Goal: Transaction & Acquisition: Purchase product/service

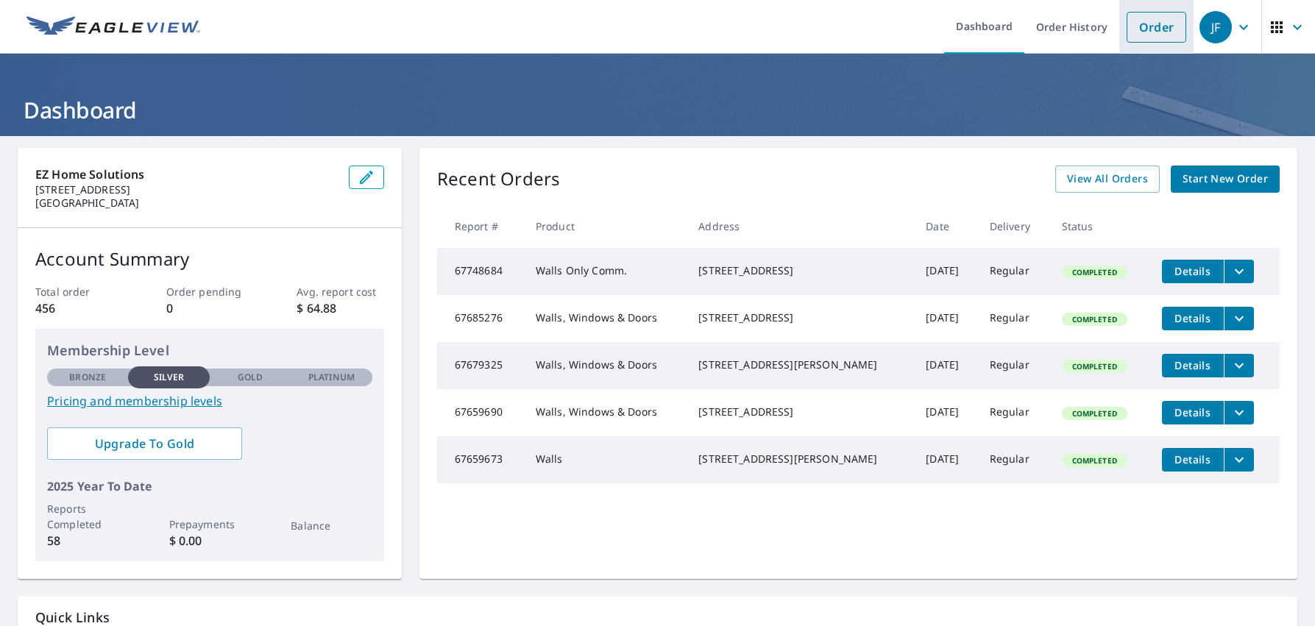
click at [1148, 29] on link "Order" at bounding box center [1156, 27] width 60 height 31
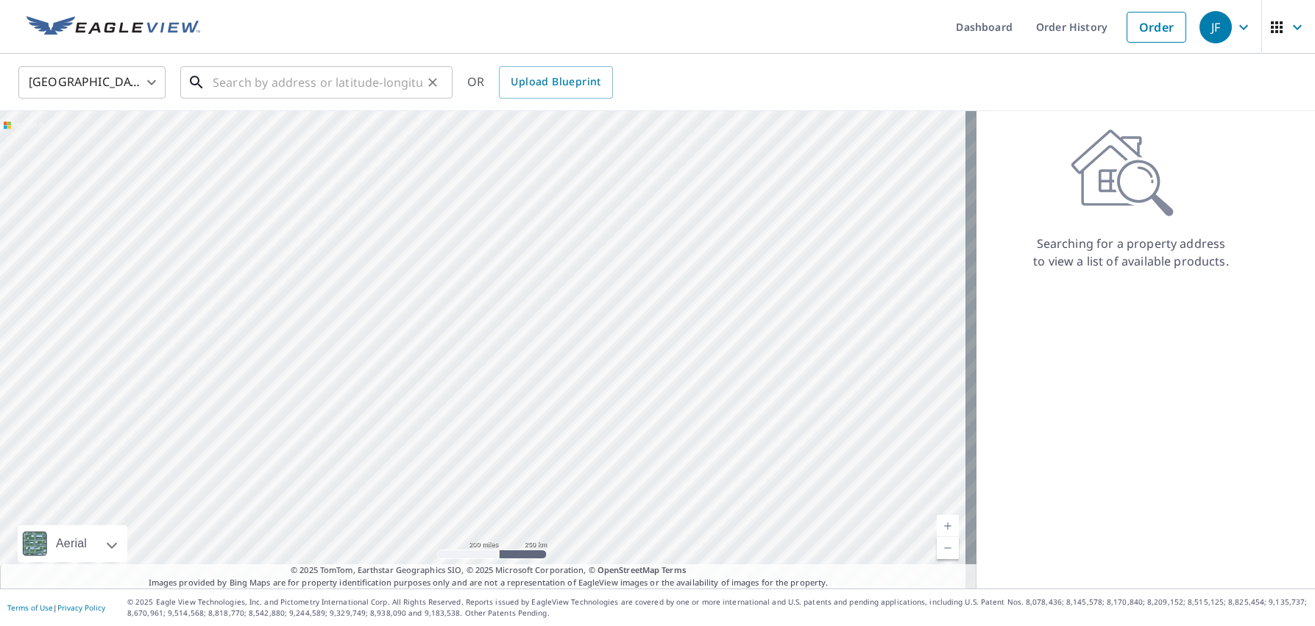
click at [238, 82] on input "text" at bounding box center [318, 82] width 210 height 41
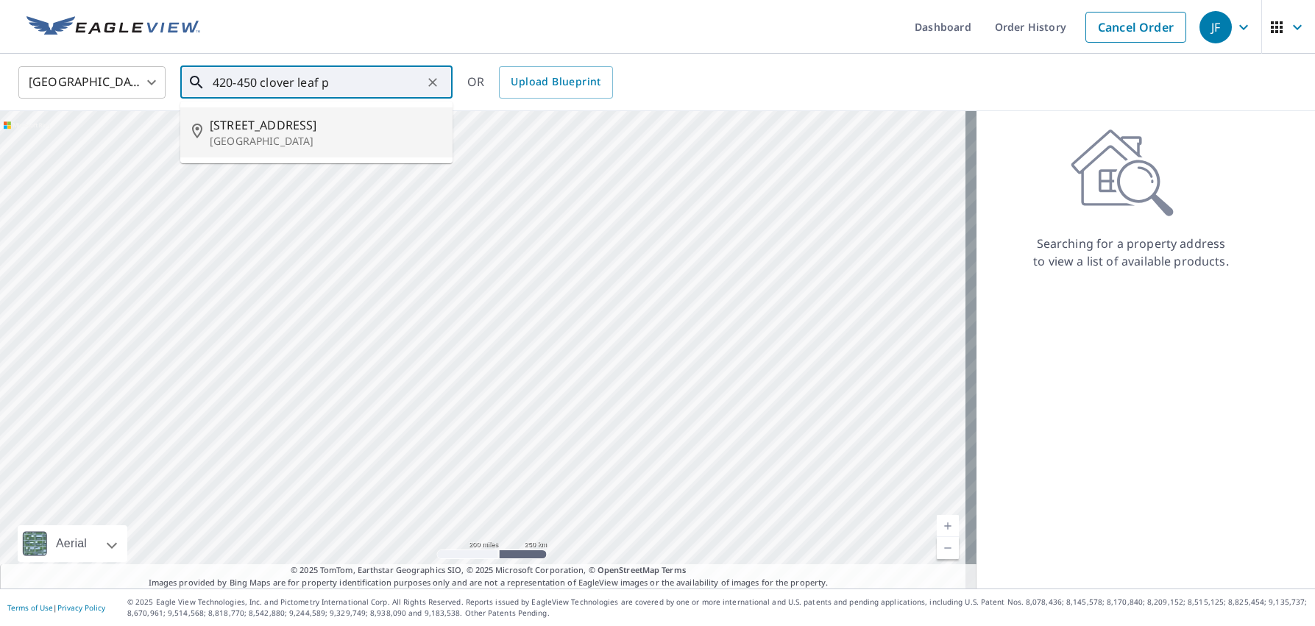
click at [261, 127] on span "[STREET_ADDRESS]" at bounding box center [325, 125] width 231 height 18
type input "[STREET_ADDRESS]"
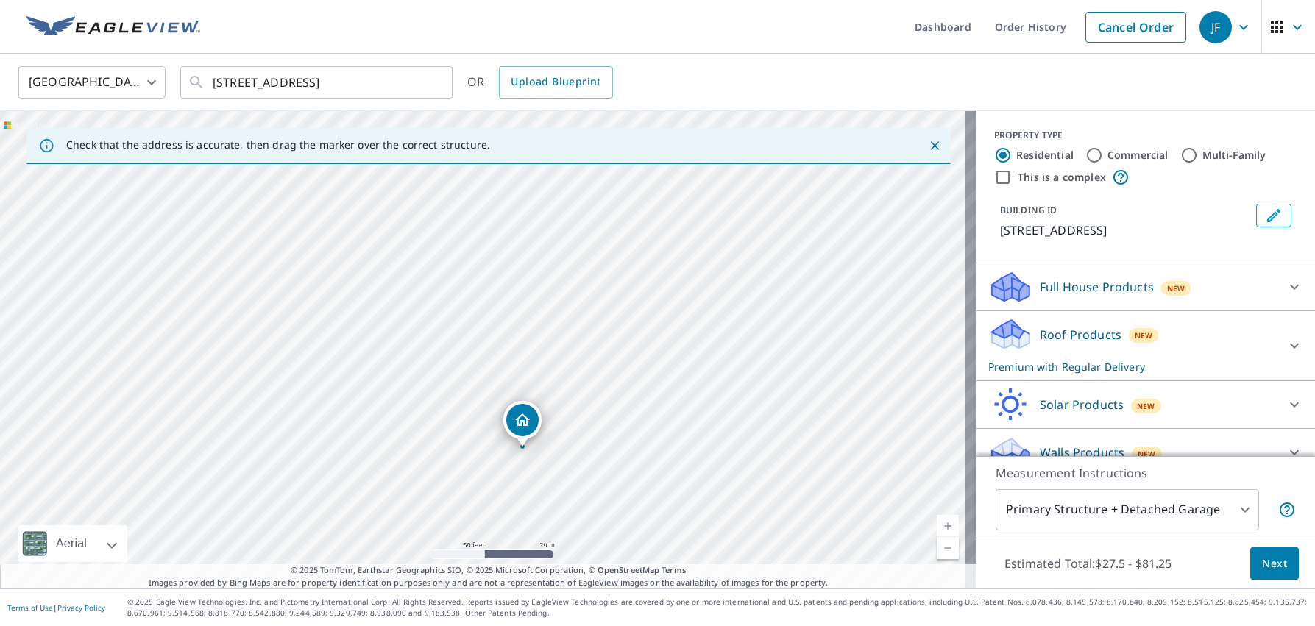
click at [1039, 296] on p "Full House Products" at bounding box center [1096, 287] width 114 height 18
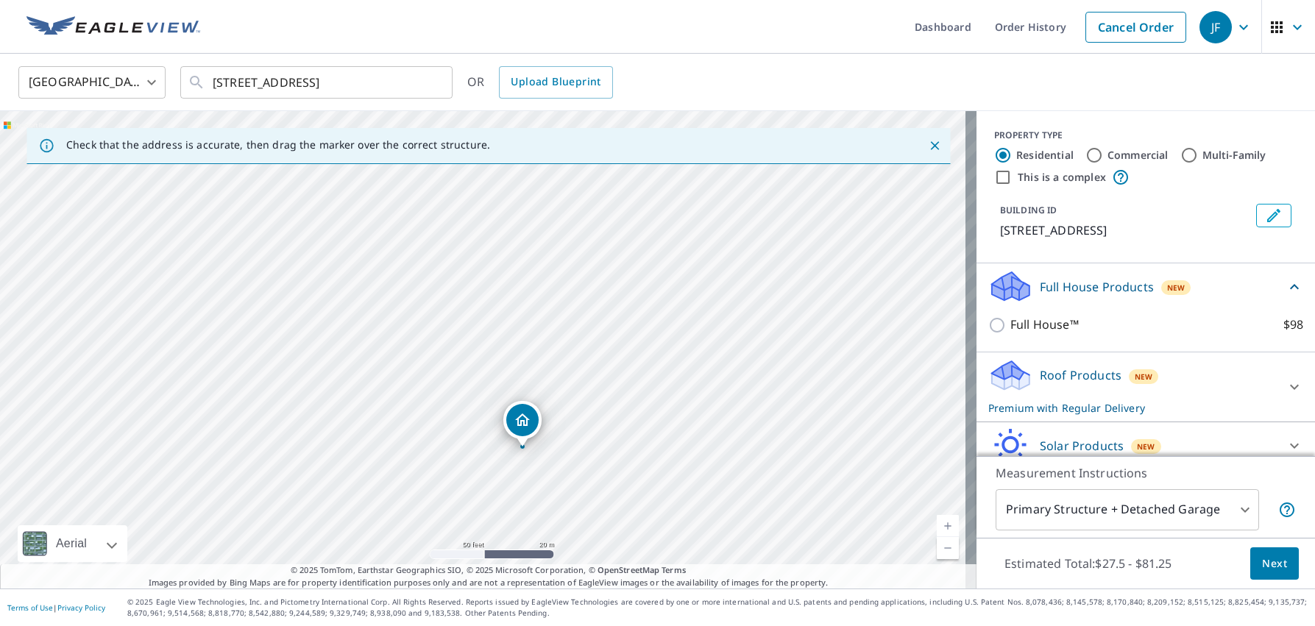
click at [1039, 296] on p "Full House Products" at bounding box center [1096, 287] width 114 height 18
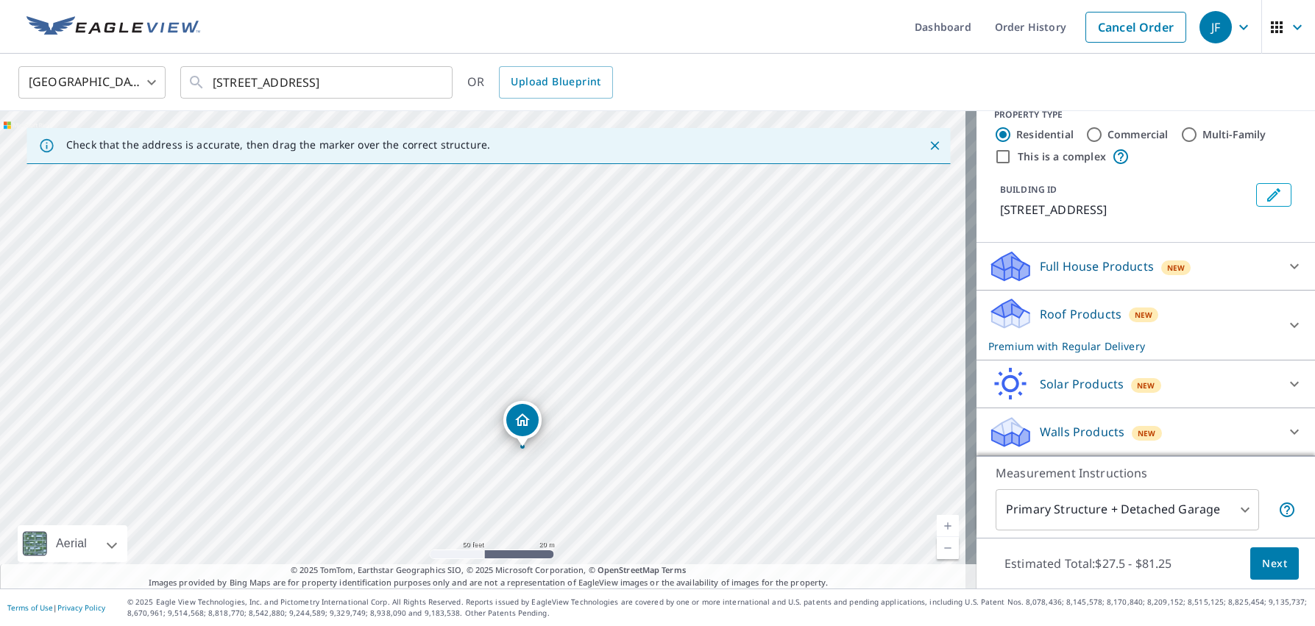
scroll to position [38, 0]
click at [994, 148] on input "This is a complex" at bounding box center [1003, 157] width 18 height 18
checkbox input "true"
radio input "false"
radio input "true"
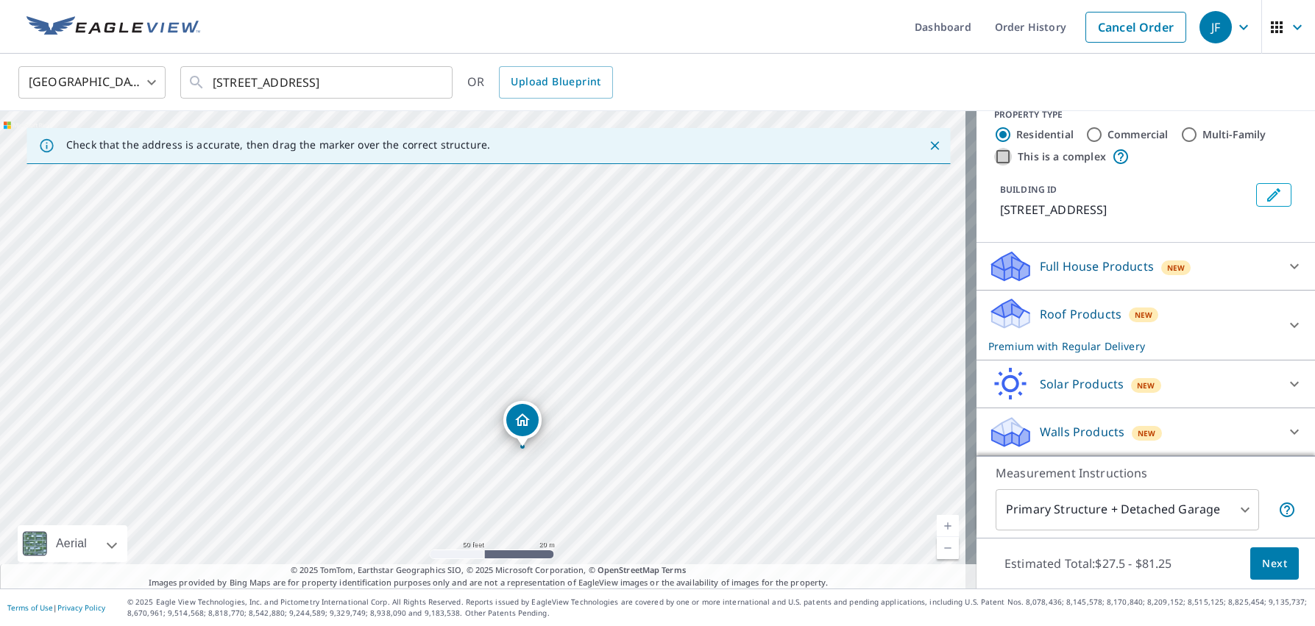
type input "4"
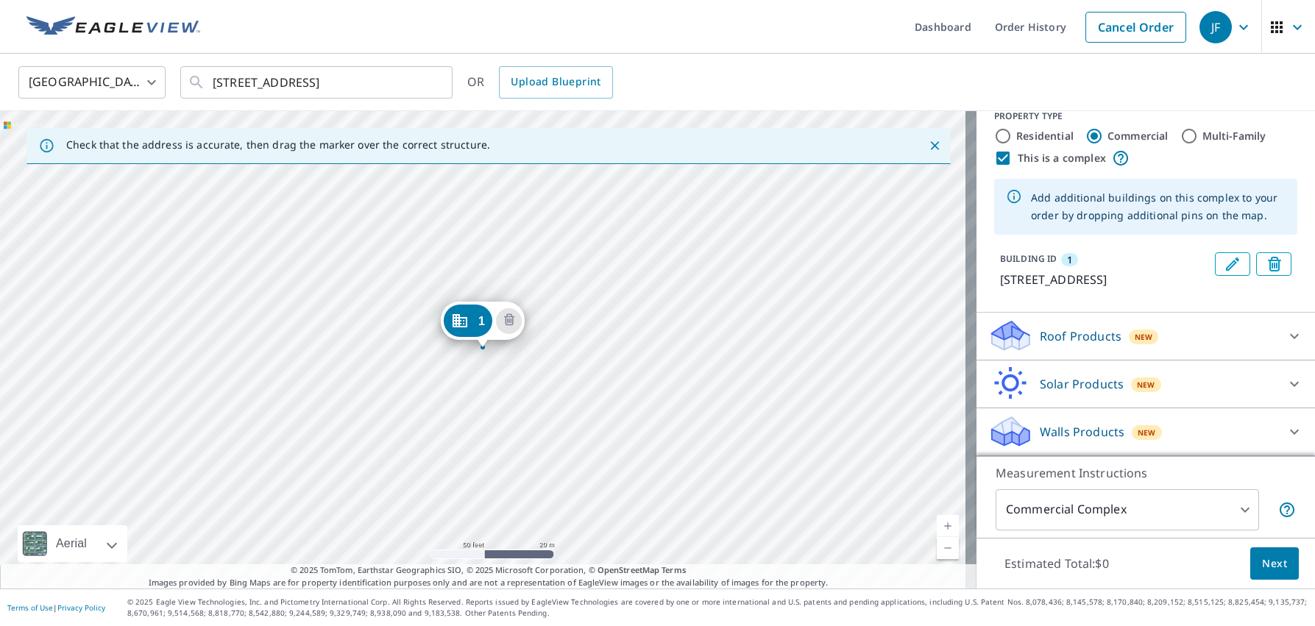
click at [1040, 330] on p "Roof Products" at bounding box center [1080, 336] width 82 height 18
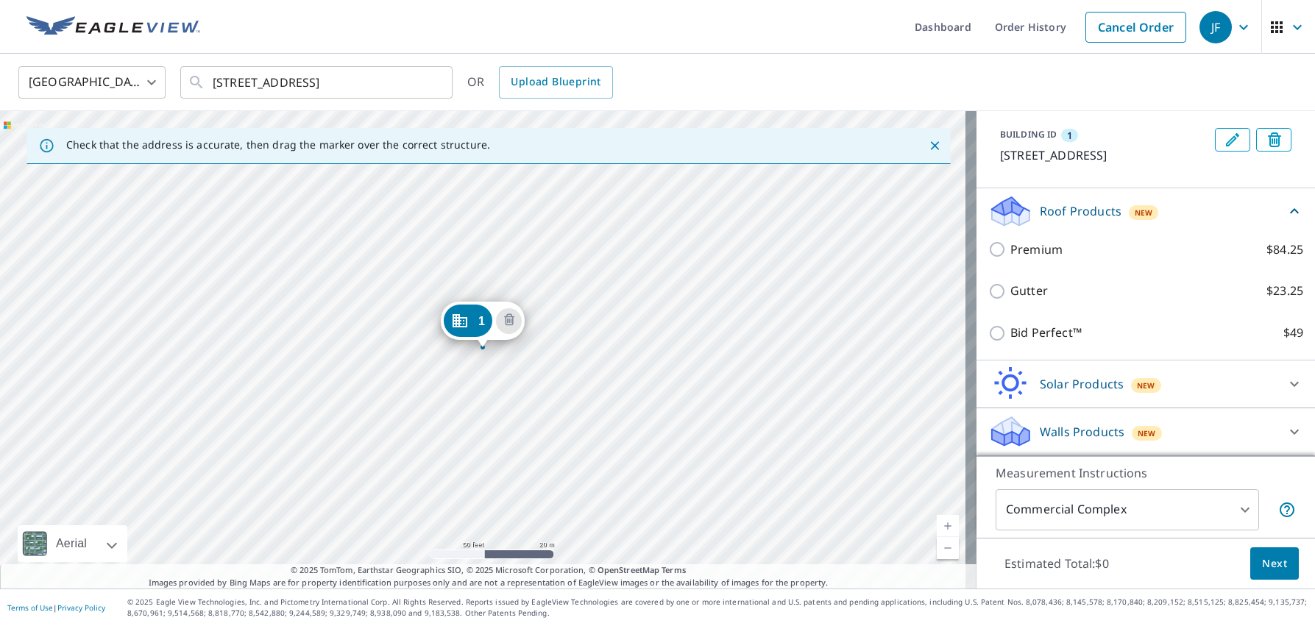
scroll to position [161, 0]
click at [1039, 431] on p "Walls Products" at bounding box center [1081, 432] width 85 height 18
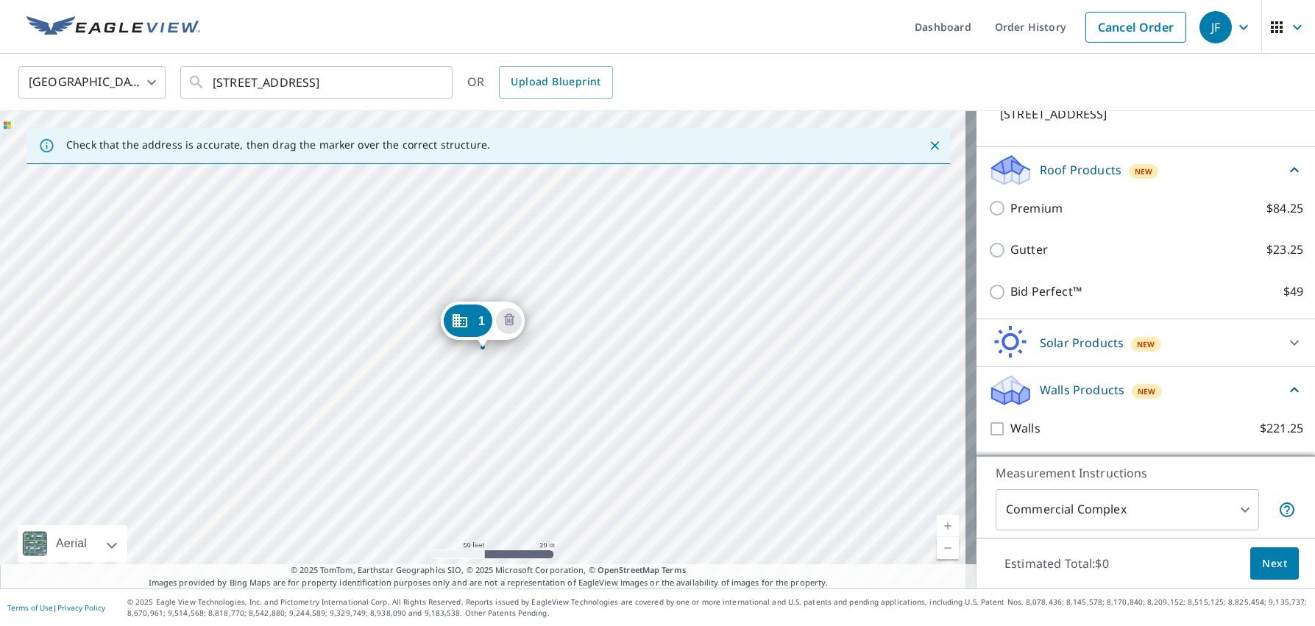
scroll to position [202, 0]
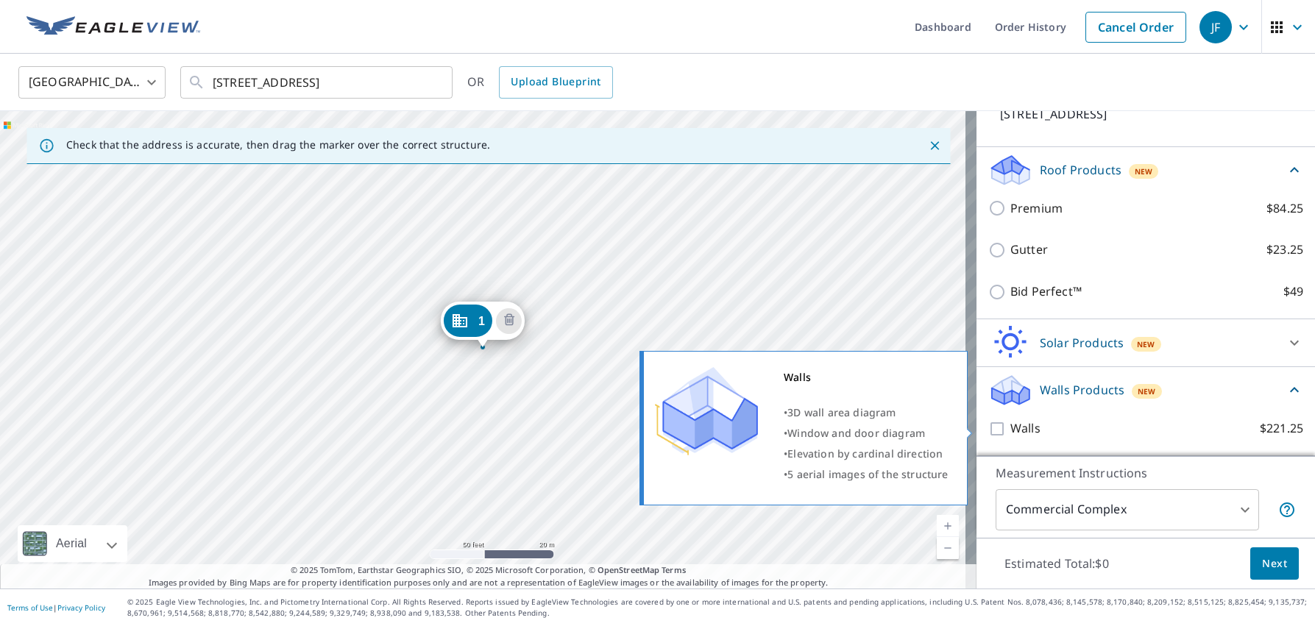
click at [988, 428] on input "Walls $221.25" at bounding box center [999, 429] width 22 height 18
checkbox input "true"
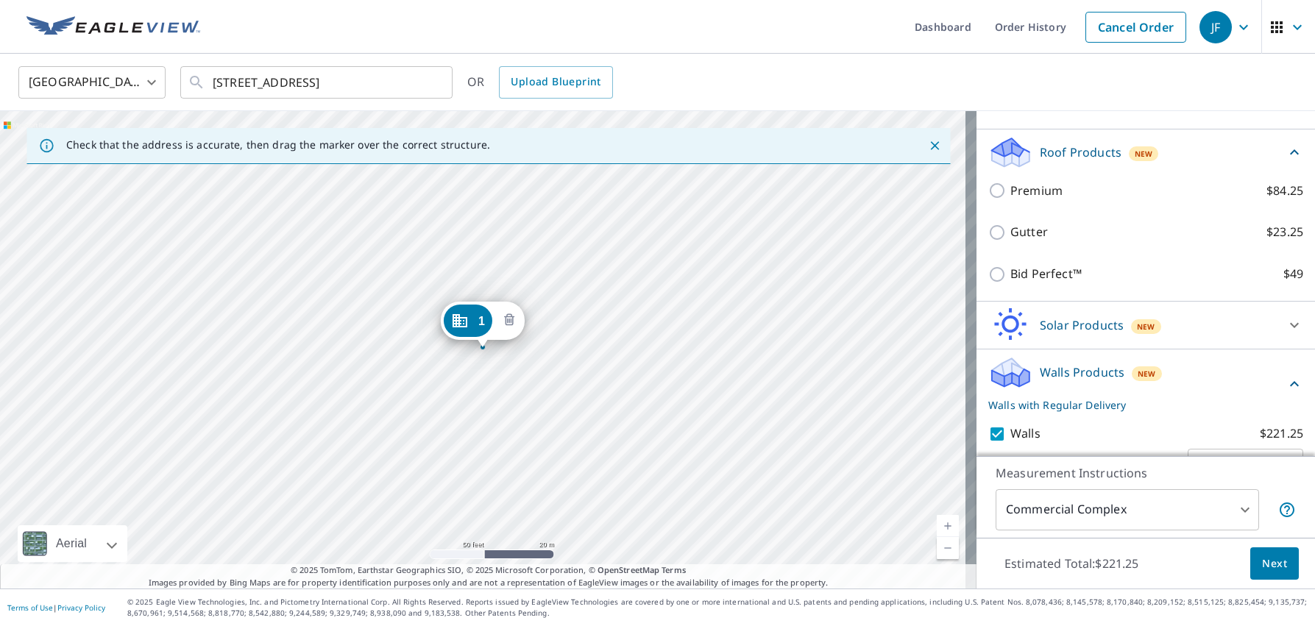
click at [515, 321] on icon "Delete building 1" at bounding box center [509, 321] width 18 height 18
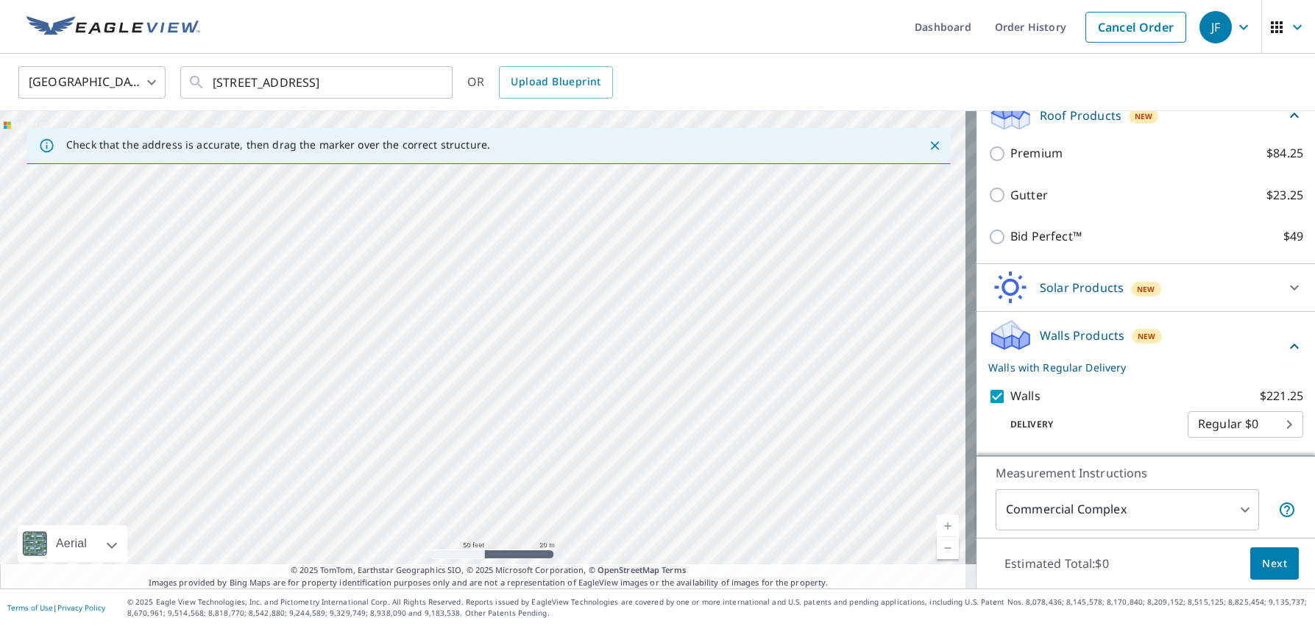
click at [482, 344] on div at bounding box center [488, 349] width 976 height 477
type input "[STREET_ADDRESS]"
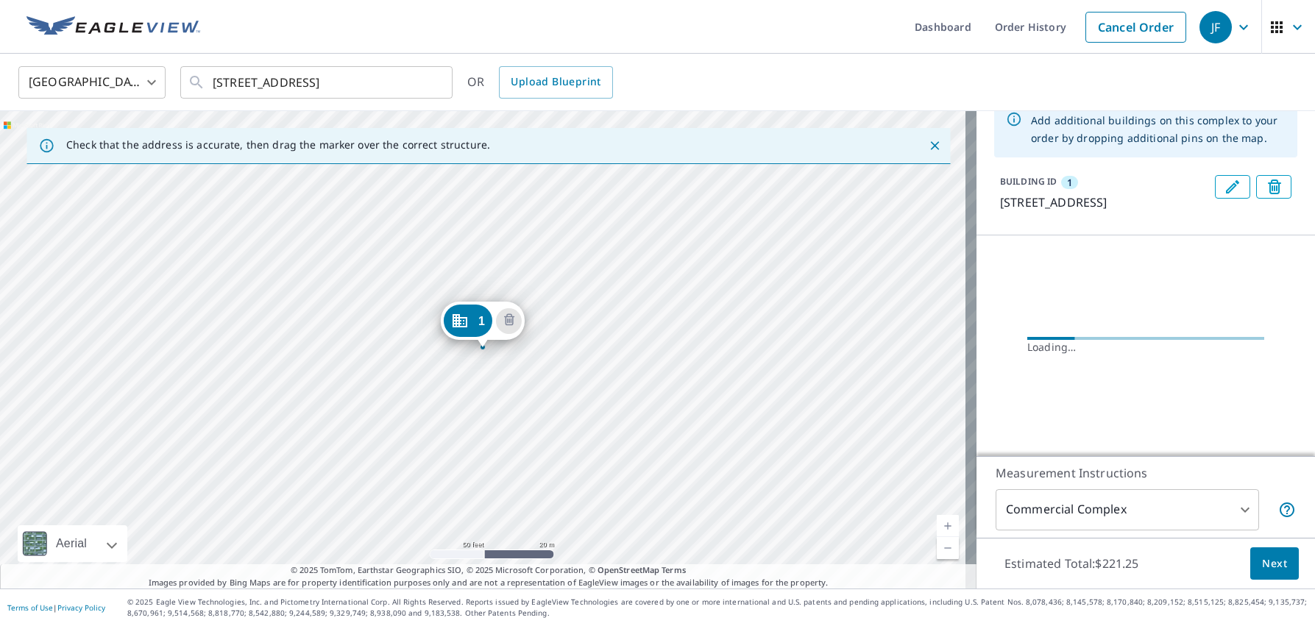
scroll to position [59, 0]
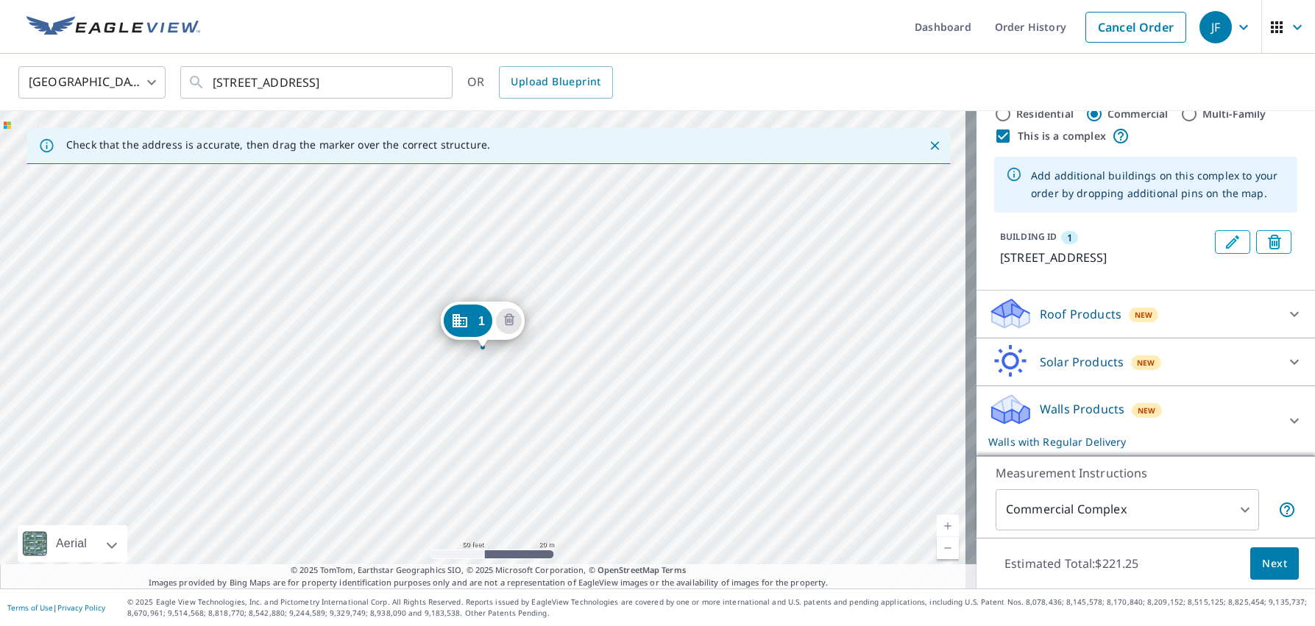
click at [1050, 408] on p "Walls Products" at bounding box center [1081, 409] width 85 height 18
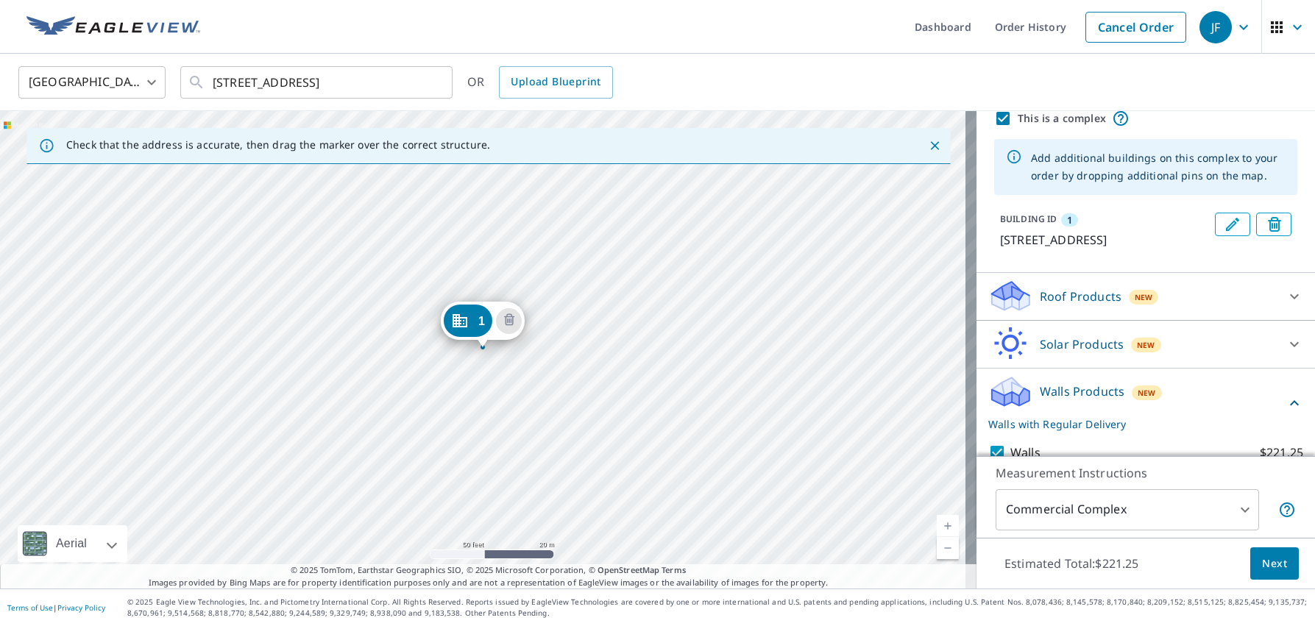
scroll to position [132, 0]
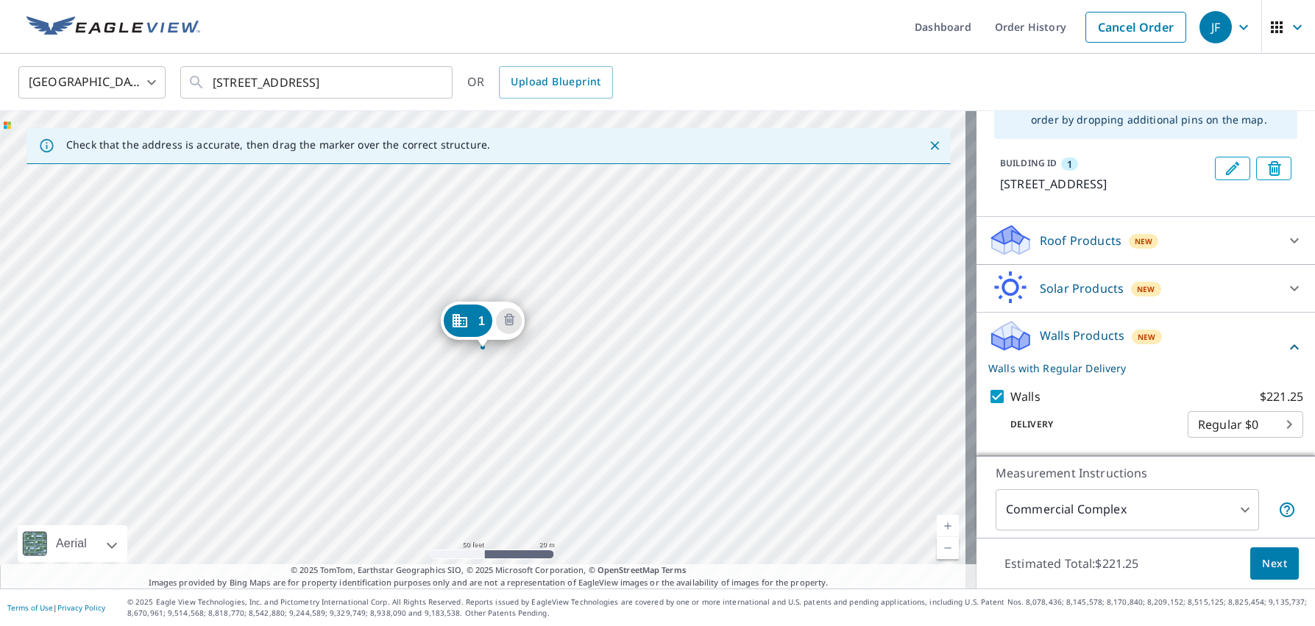
click at [1262, 562] on span "Next" at bounding box center [1274, 564] width 25 height 18
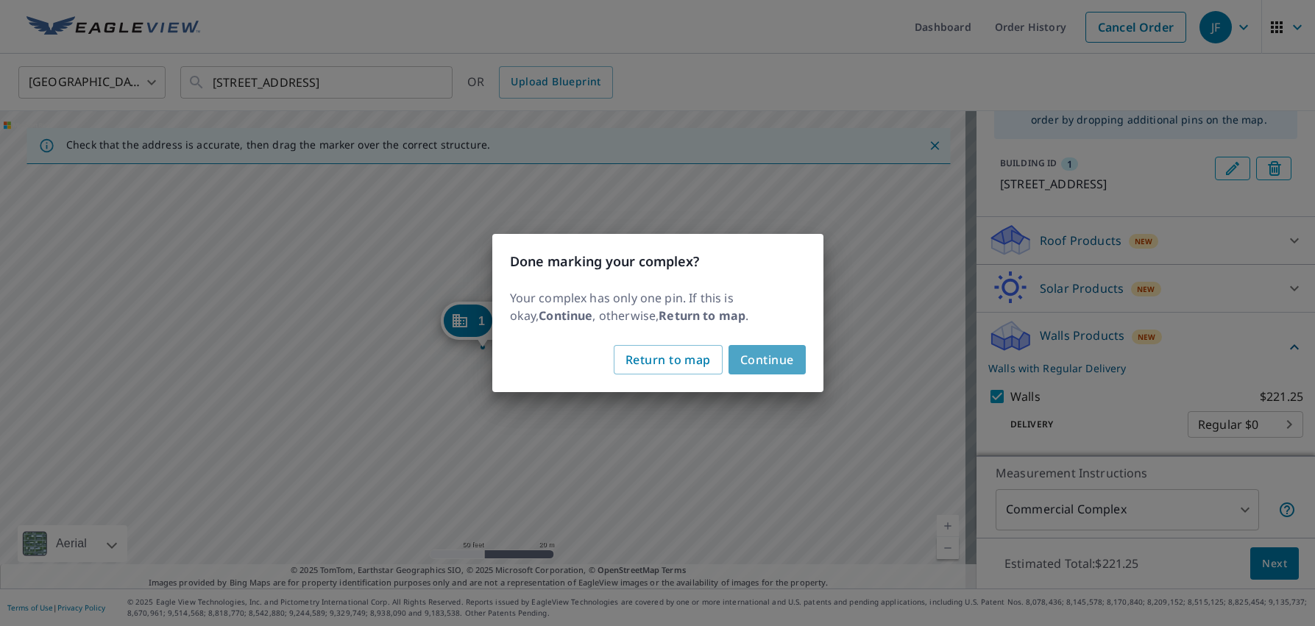
click at [759, 360] on span "Continue" at bounding box center [767, 359] width 54 height 21
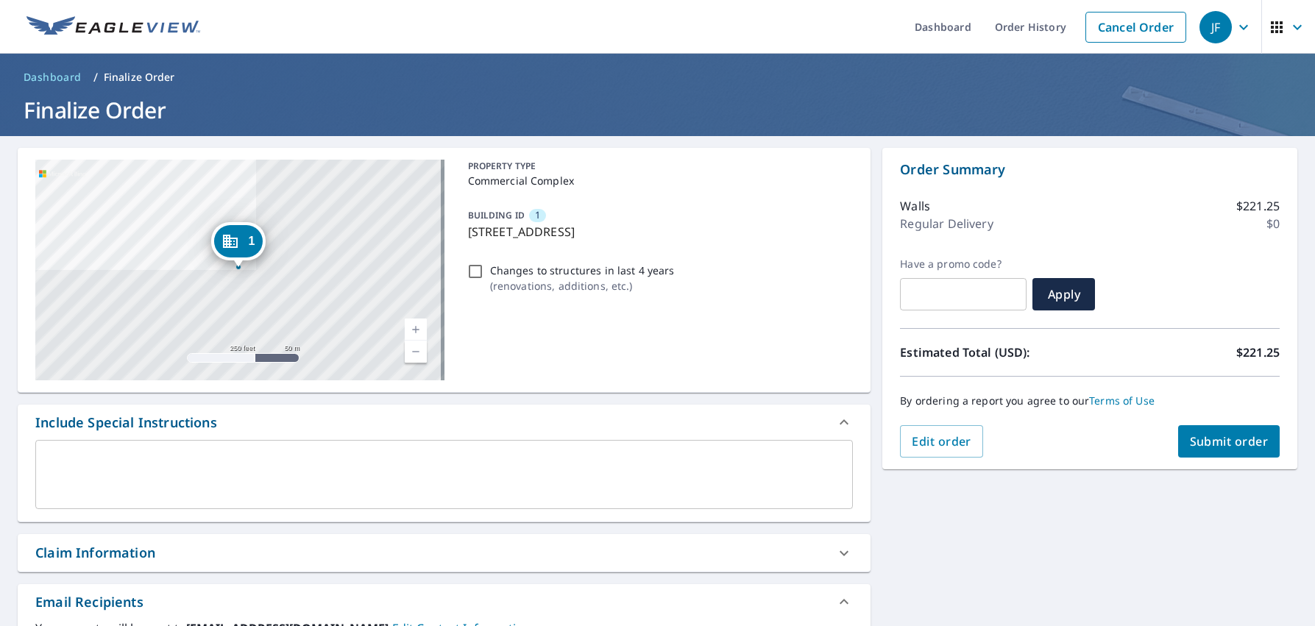
click at [1220, 442] on span "Submit order" at bounding box center [1228, 441] width 79 height 16
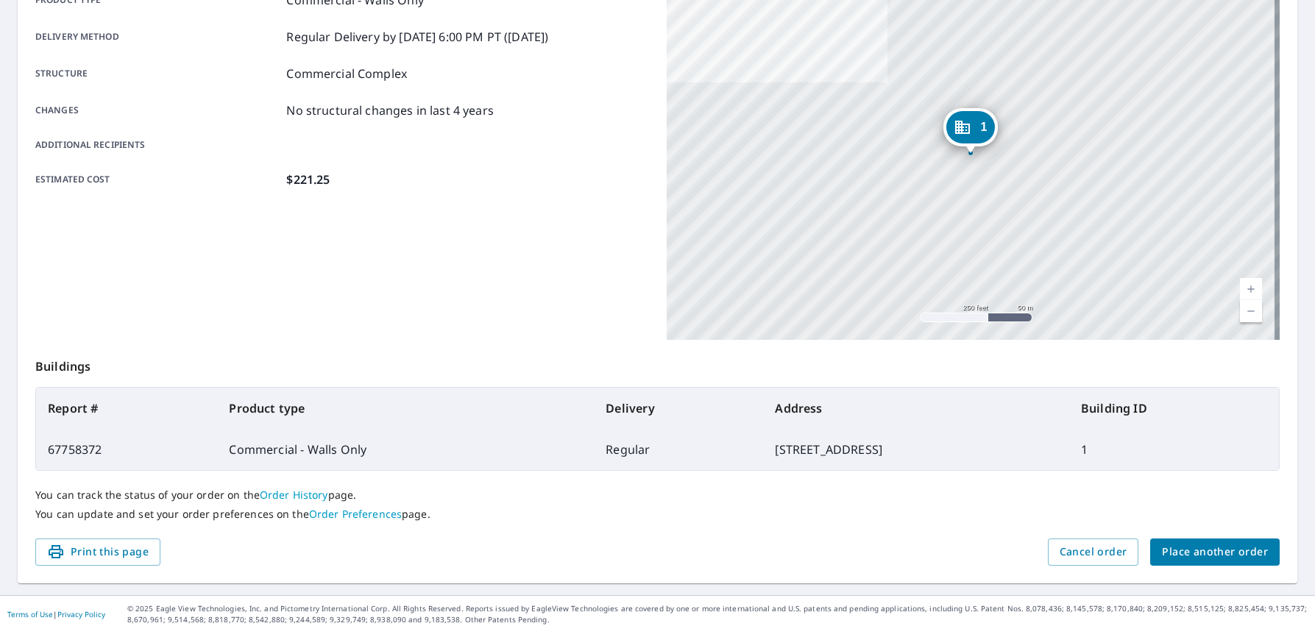
scroll to position [240, 0]
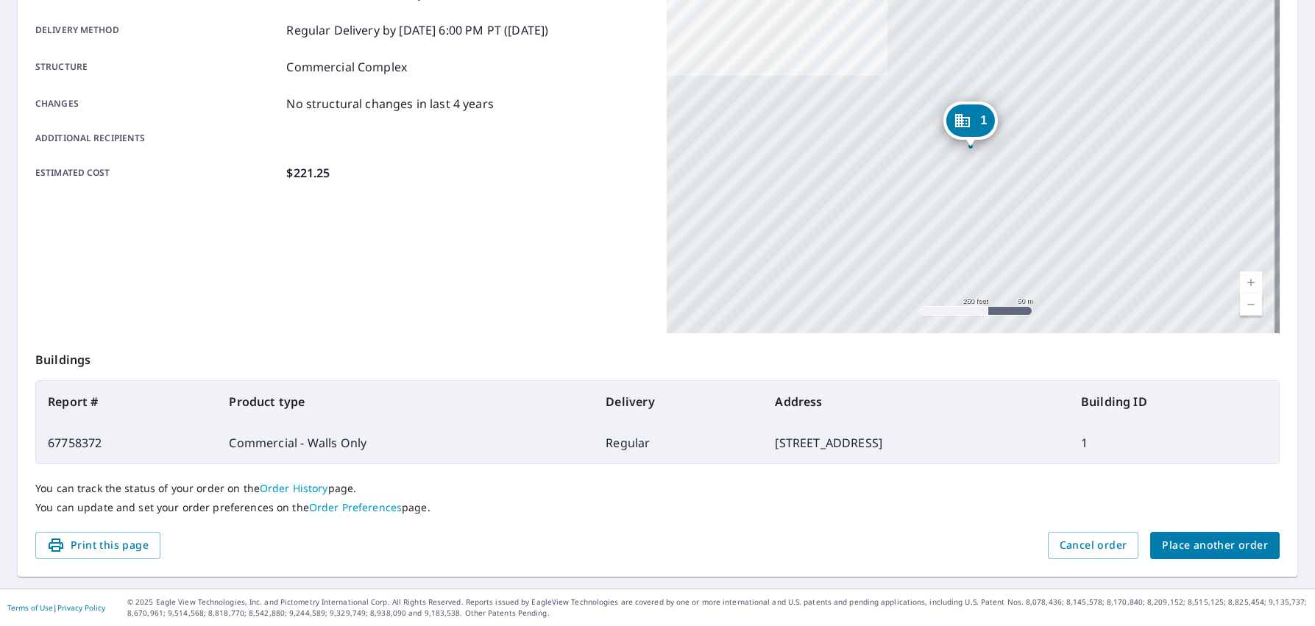
click at [1196, 545] on span "Place another order" at bounding box center [1215, 545] width 106 height 18
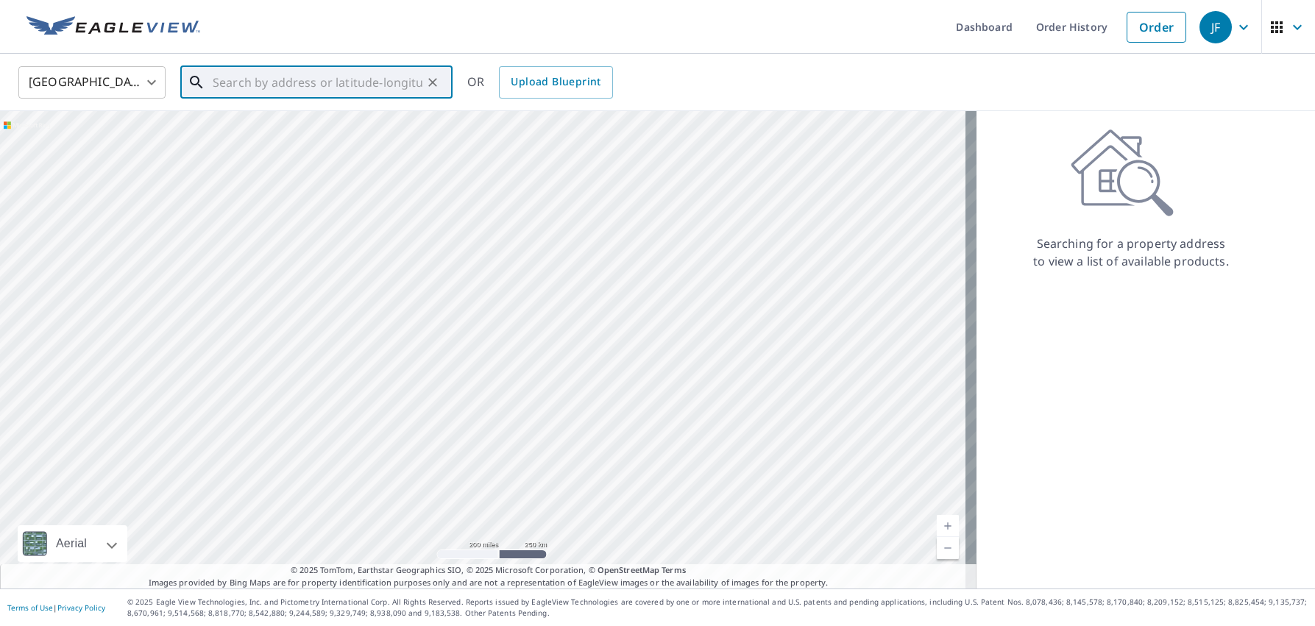
click at [321, 87] on input "text" at bounding box center [318, 82] width 210 height 41
click at [295, 125] on span "[STREET_ADDRESS]" at bounding box center [325, 125] width 231 height 18
type input "[STREET_ADDRESS]"
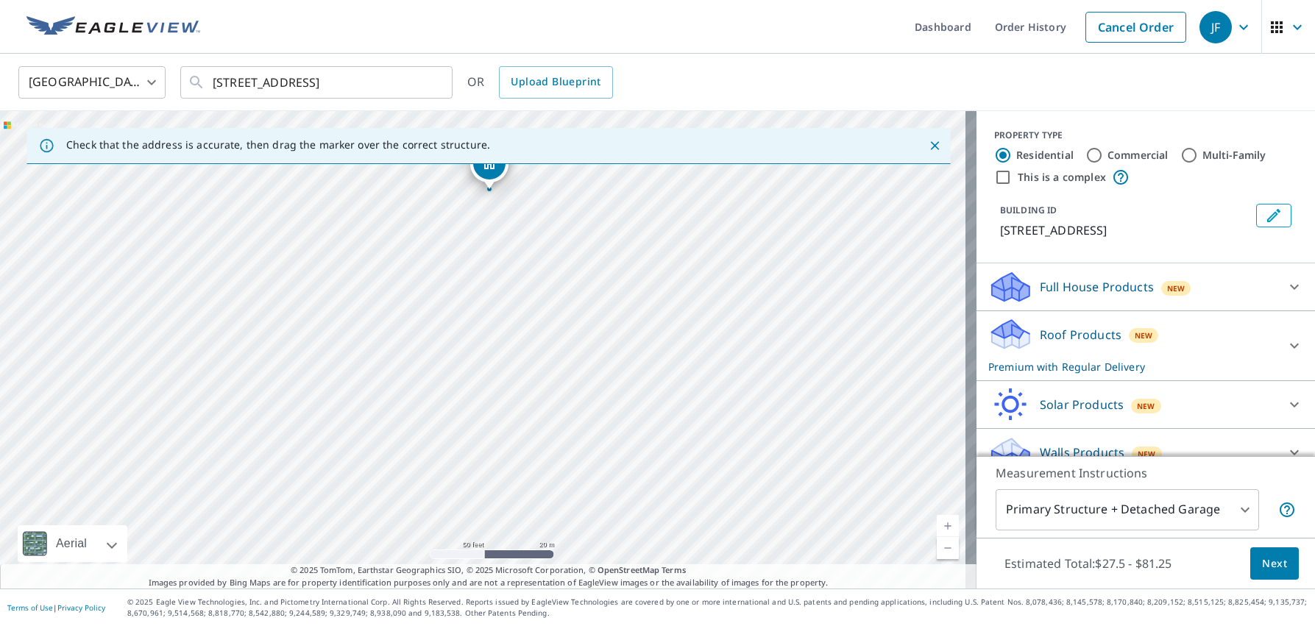
drag, startPoint x: 526, startPoint y: 374, endPoint x: 692, endPoint y: 182, distance: 254.0
click at [692, 182] on div "[STREET_ADDRESS]" at bounding box center [488, 349] width 976 height 477
click at [680, 272] on div "[STREET_ADDRESS]" at bounding box center [488, 349] width 976 height 477
drag, startPoint x: 685, startPoint y: 274, endPoint x: 647, endPoint y: 210, distance: 74.6
click at [647, 210] on div "[STREET_ADDRESS]" at bounding box center [488, 349] width 976 height 477
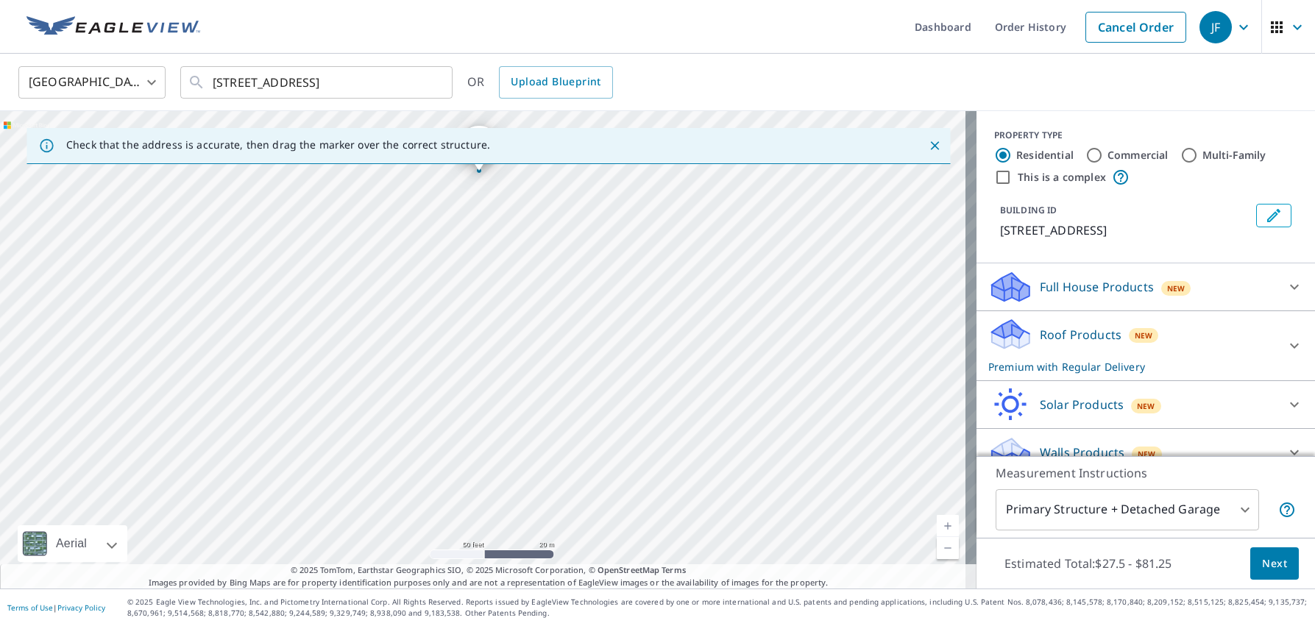
drag, startPoint x: 667, startPoint y: 425, endPoint x: 694, endPoint y: 472, distance: 54.0
click at [694, 472] on div "[STREET_ADDRESS]" at bounding box center [488, 349] width 976 height 477
drag, startPoint x: 583, startPoint y: 268, endPoint x: 624, endPoint y: 365, distance: 104.8
click at [624, 365] on div "[STREET_ADDRESS]" at bounding box center [488, 349] width 976 height 477
drag, startPoint x: 737, startPoint y: 466, endPoint x: 625, endPoint y: 145, distance: 340.6
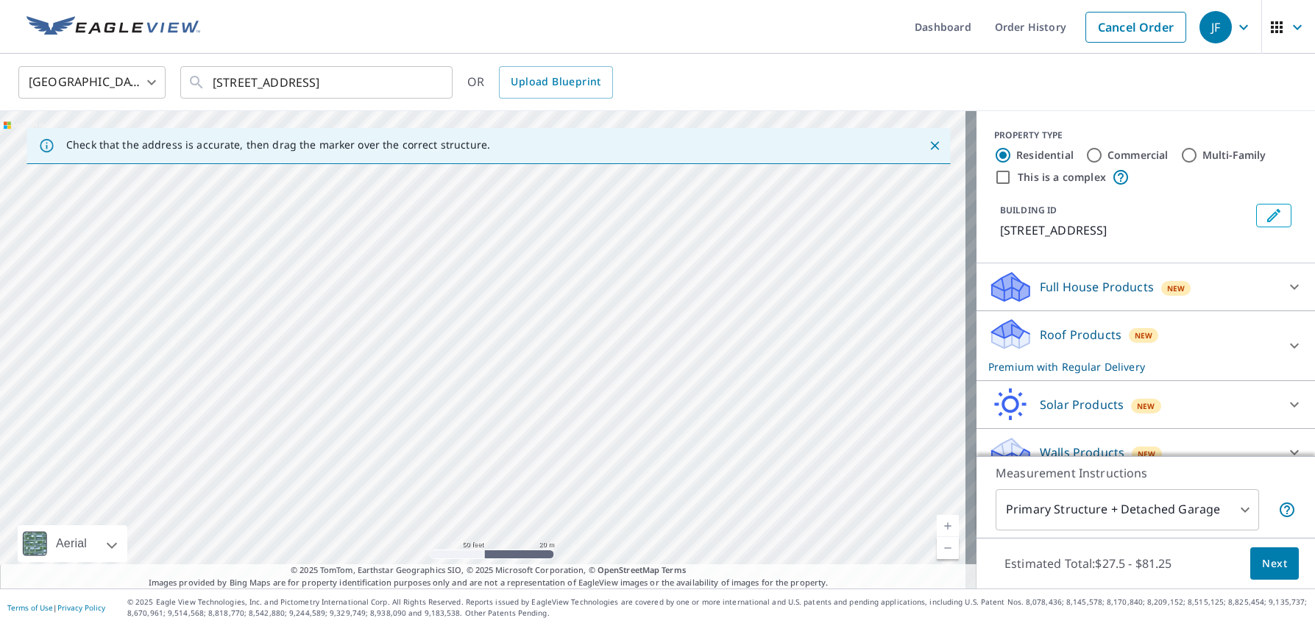
click at [625, 145] on div "Check that the address is accurate, then drag the marker over the correct struc…" at bounding box center [488, 349] width 976 height 477
click at [642, 307] on div "[STREET_ADDRESS]" at bounding box center [488, 349] width 976 height 477
drag, startPoint x: 668, startPoint y: 434, endPoint x: 652, endPoint y: 455, distance: 25.7
click at [652, 455] on div "[STREET_ADDRESS]" at bounding box center [488, 349] width 976 height 477
drag, startPoint x: 475, startPoint y: 319, endPoint x: 524, endPoint y: 419, distance: 111.9
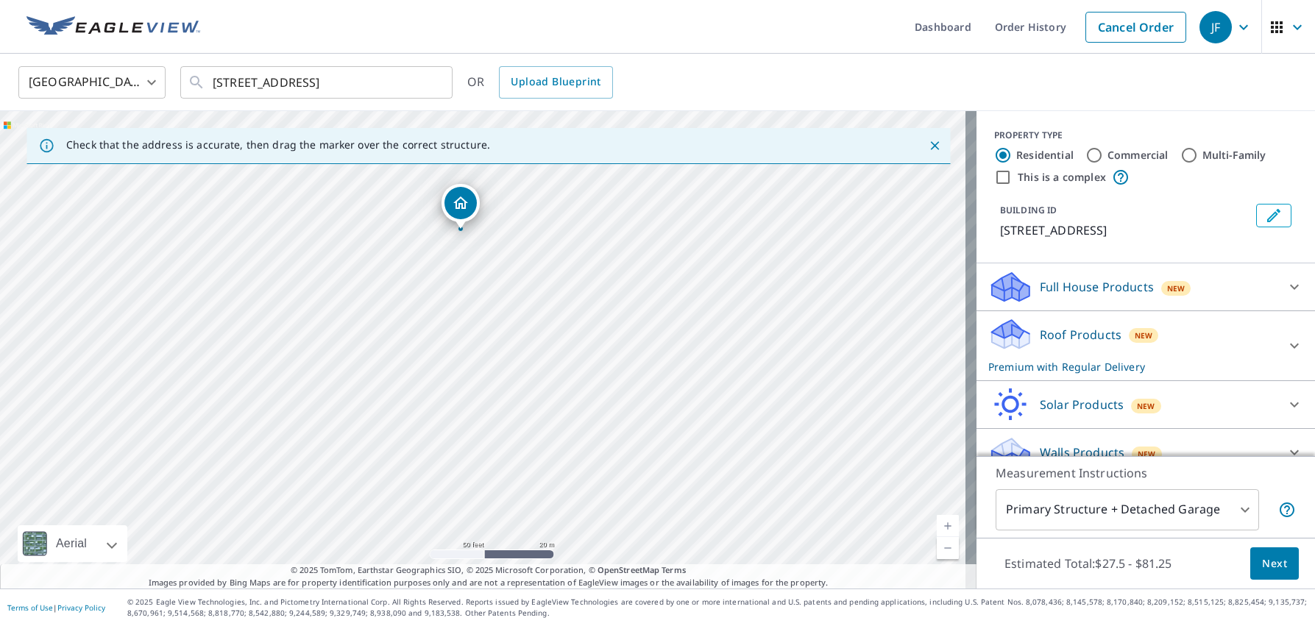
click at [524, 419] on div "[STREET_ADDRESS]" at bounding box center [488, 349] width 976 height 477
click at [1039, 344] on p "Roof Products" at bounding box center [1080, 335] width 82 height 18
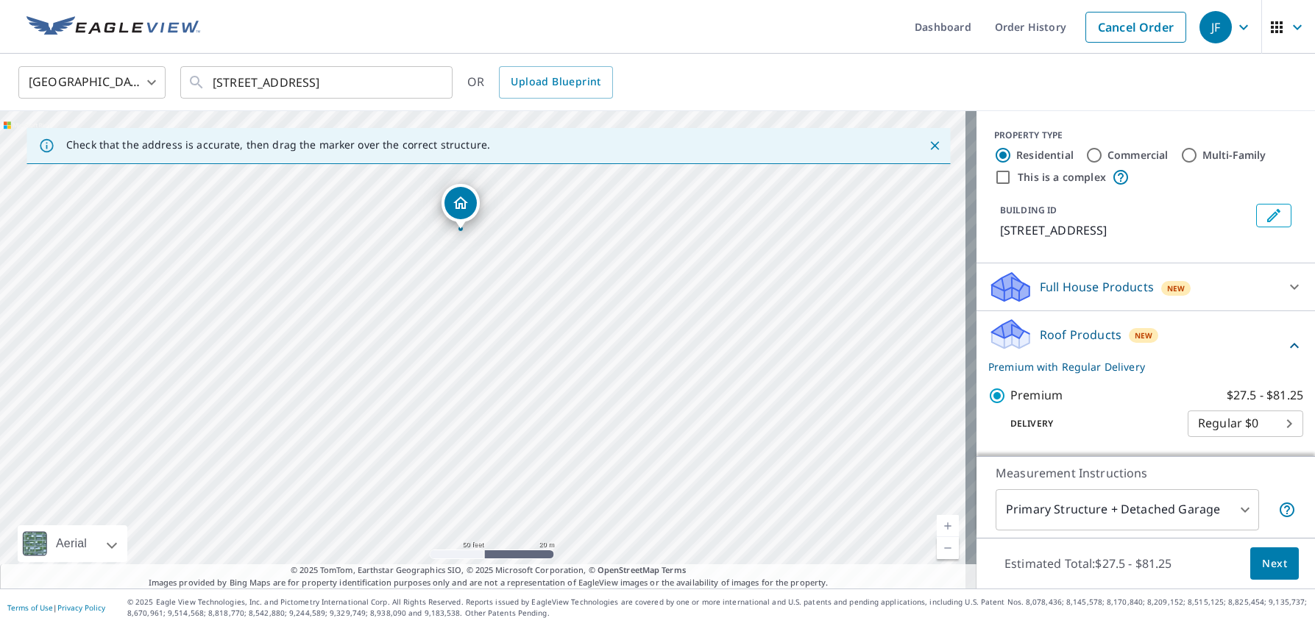
click at [994, 179] on input "This is a complex" at bounding box center [1003, 177] width 18 height 18
checkbox input "true"
radio input "false"
radio input "true"
type input "4"
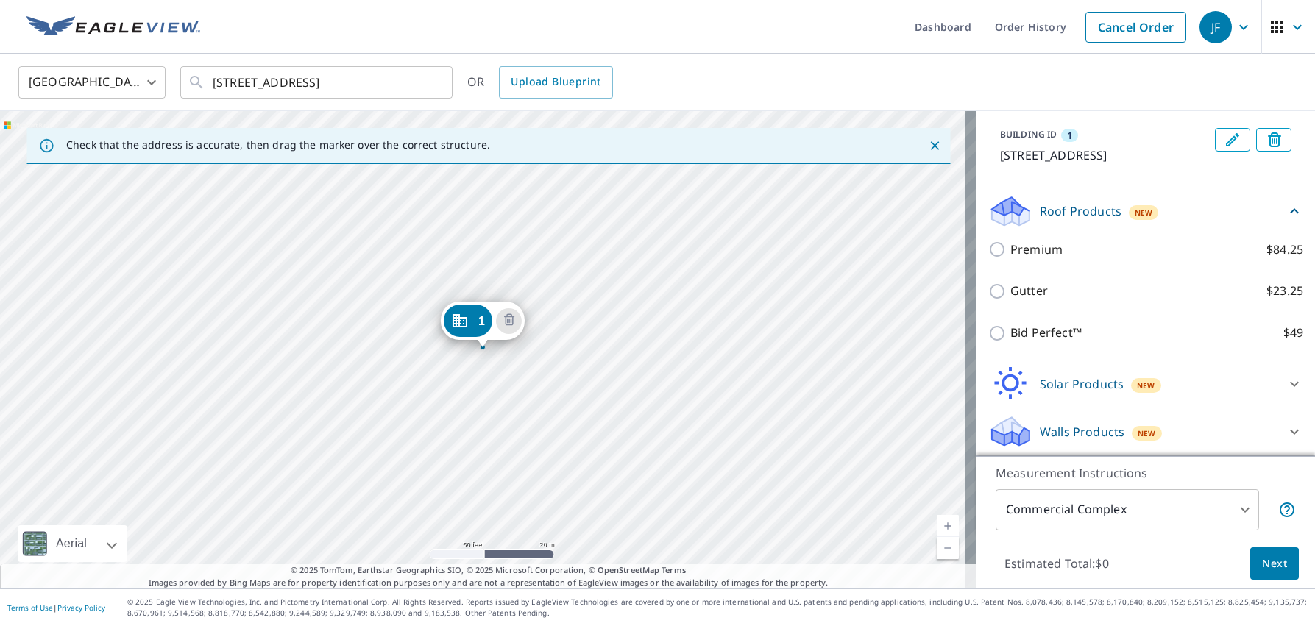
scroll to position [161, 0]
click at [1039, 433] on p "Walls Products" at bounding box center [1081, 432] width 85 height 18
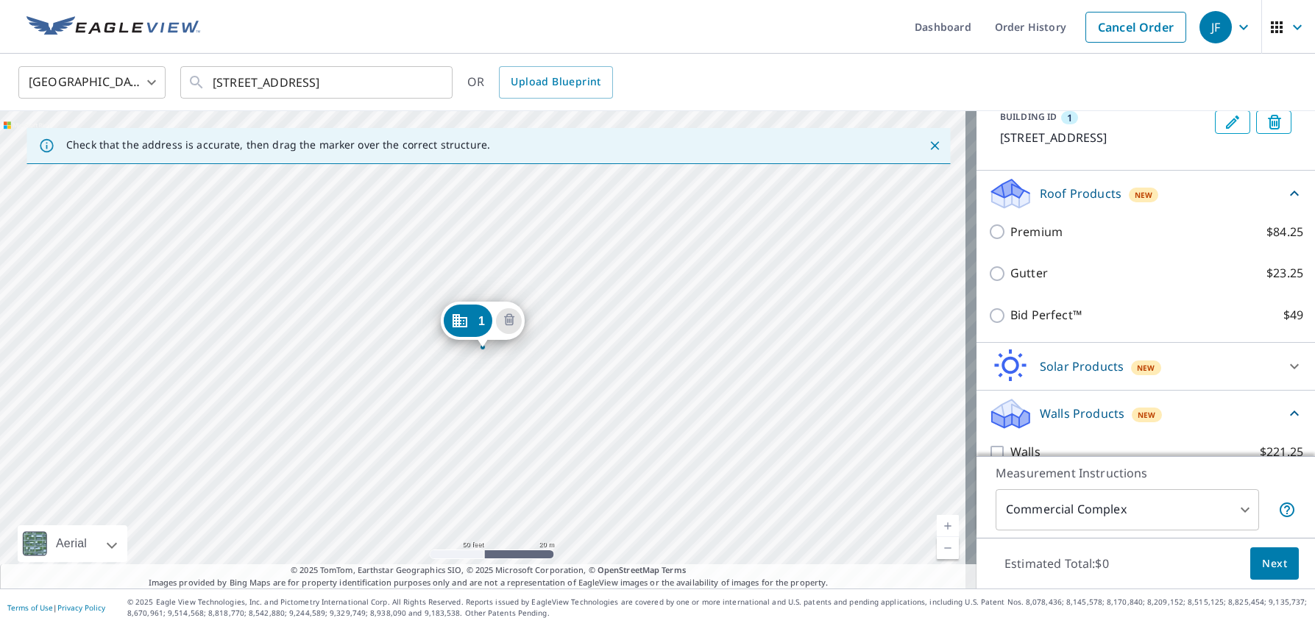
scroll to position [202, 0]
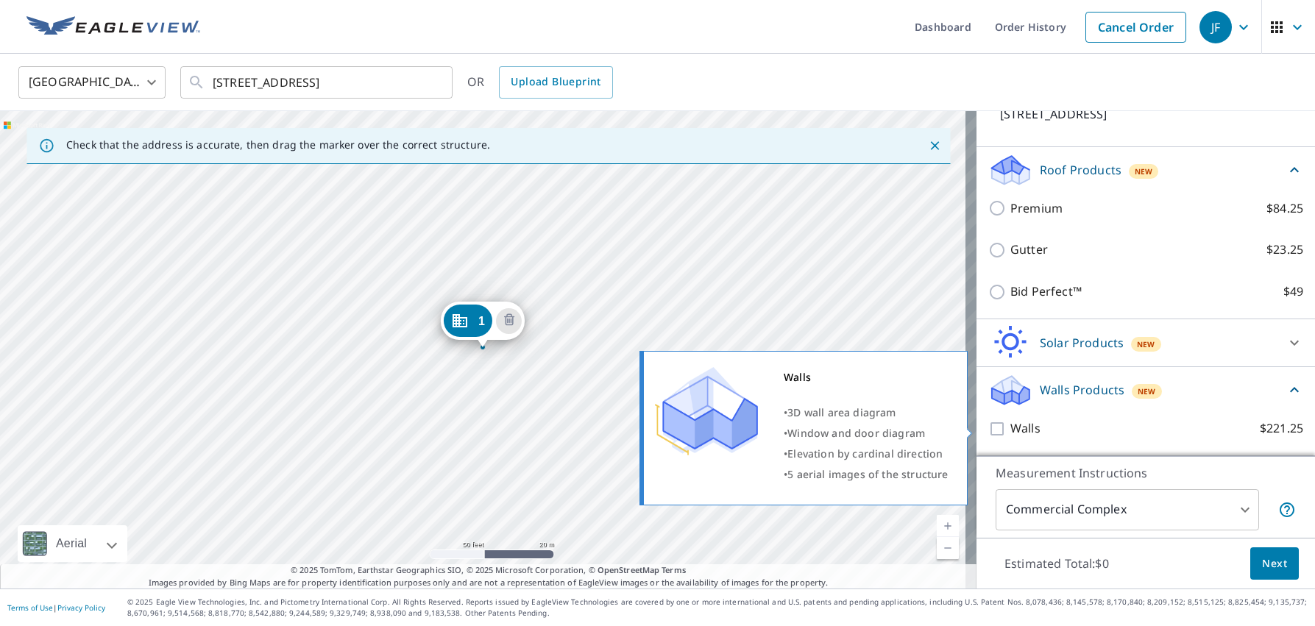
click at [988, 430] on input "Walls $221.25" at bounding box center [999, 429] width 22 height 18
checkbox input "true"
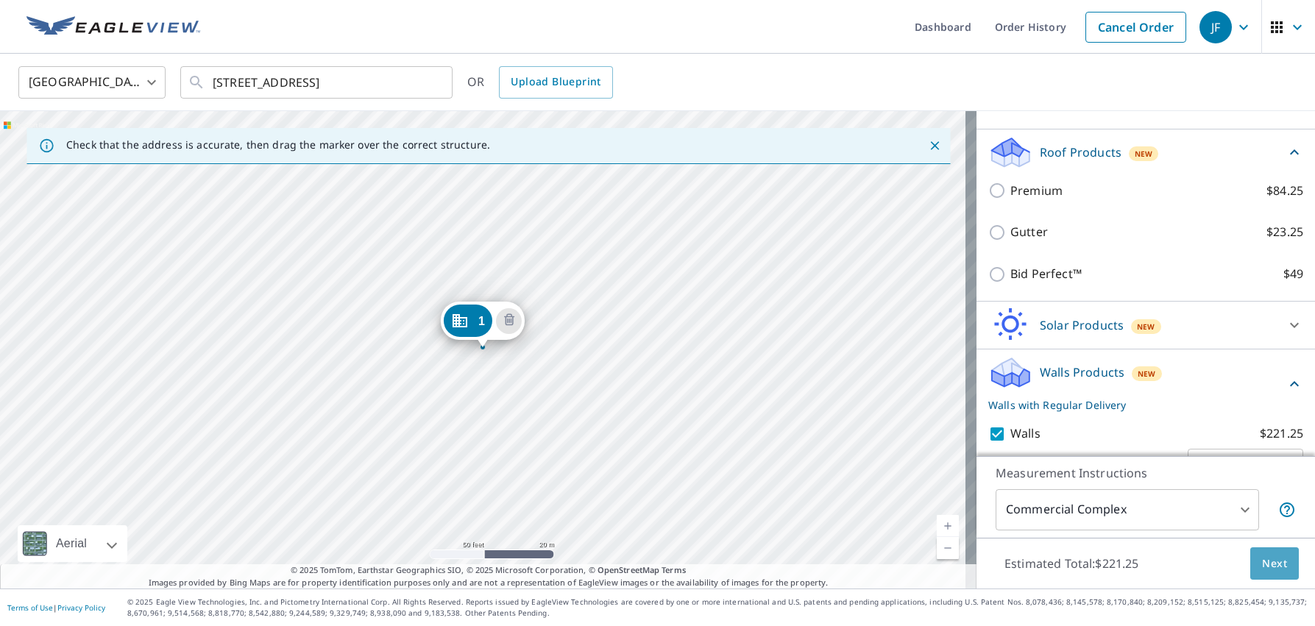
click at [1262, 563] on span "Next" at bounding box center [1274, 564] width 25 height 18
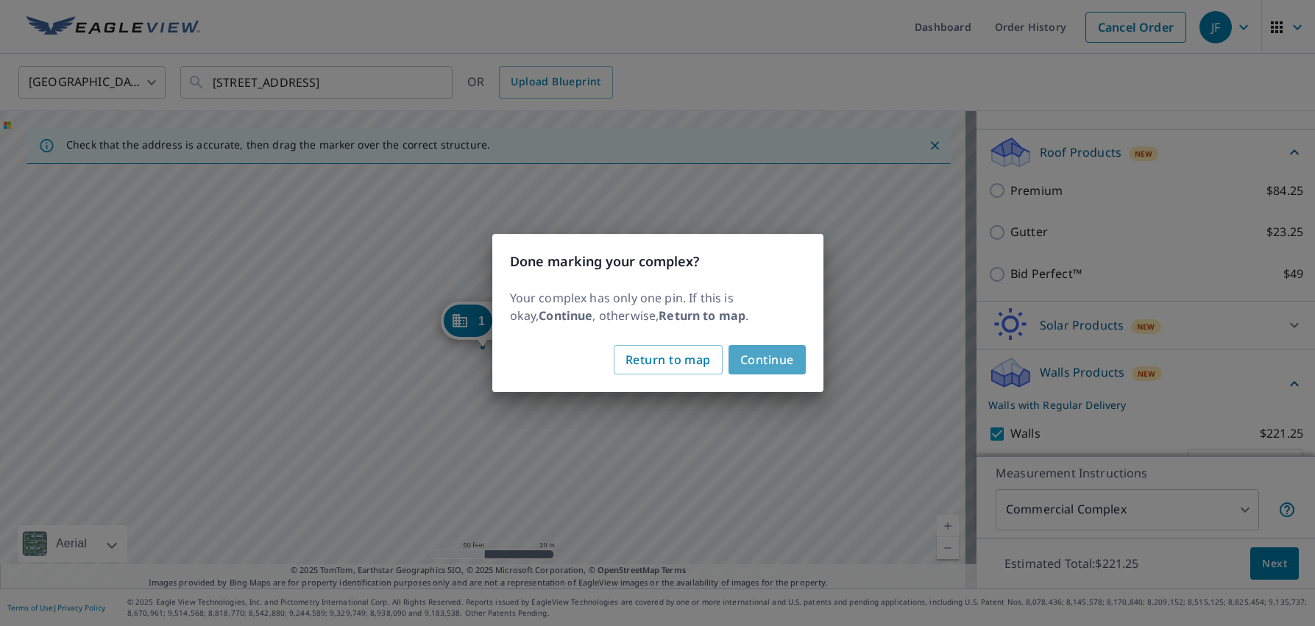
click at [761, 365] on span "Continue" at bounding box center [767, 359] width 54 height 21
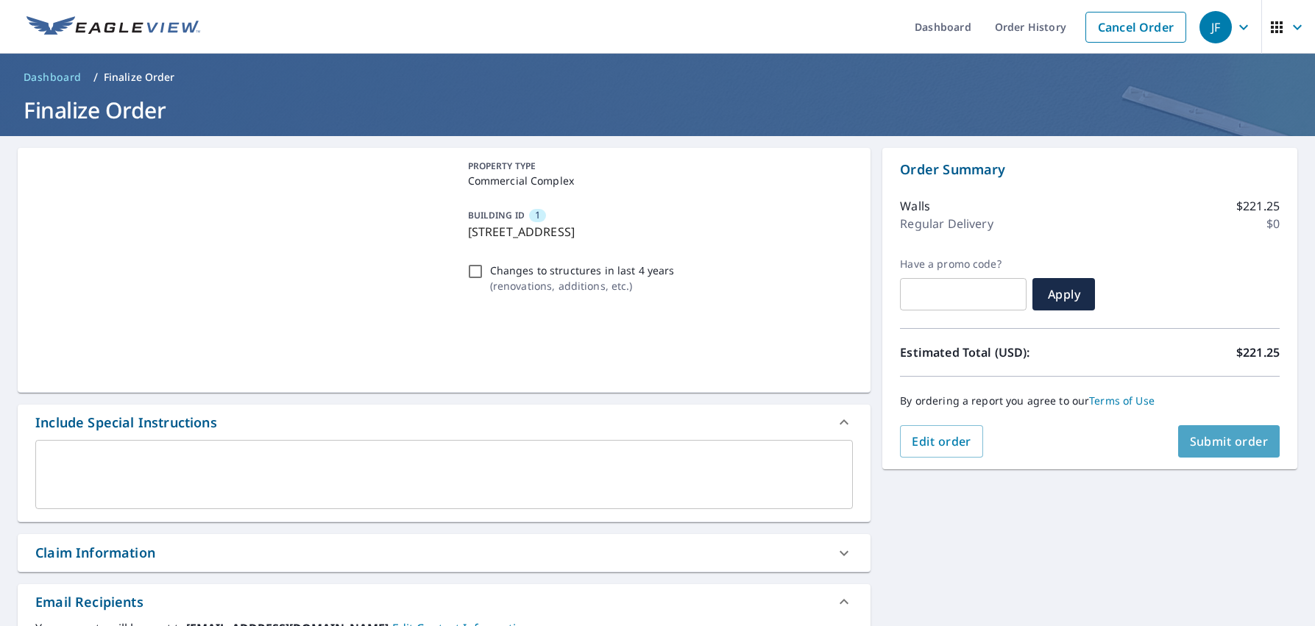
click at [1201, 440] on span "Submit order" at bounding box center [1228, 441] width 79 height 16
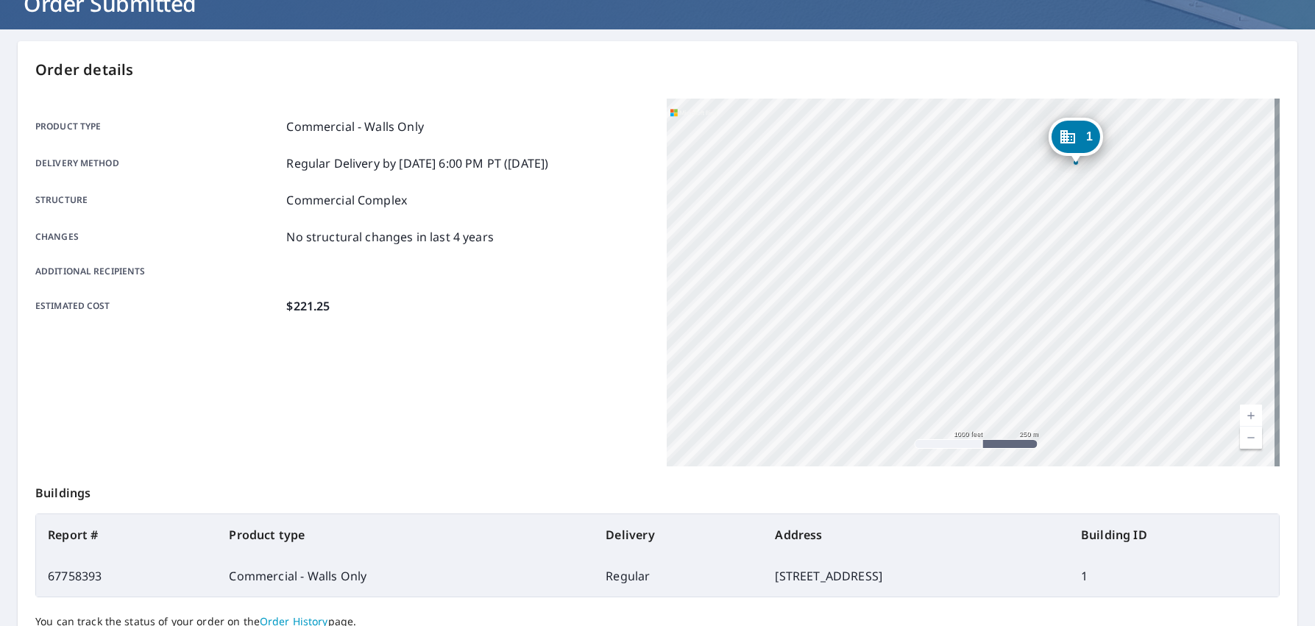
scroll to position [240, 0]
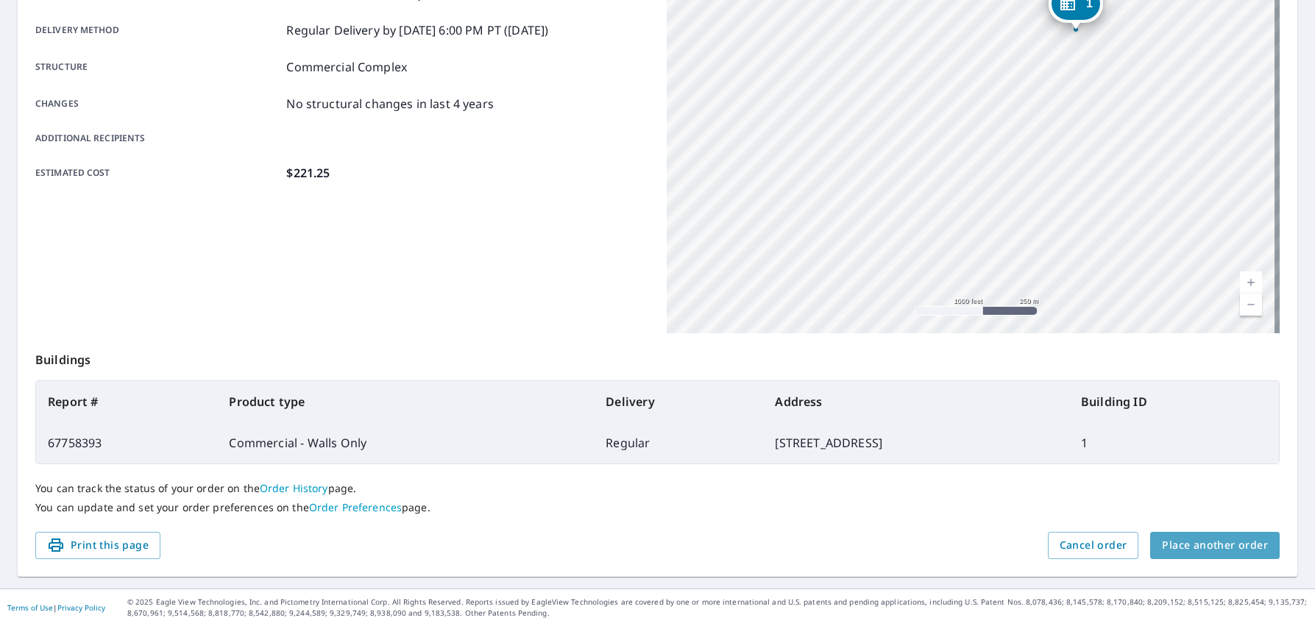
click at [1206, 547] on span "Place another order" at bounding box center [1215, 545] width 106 height 18
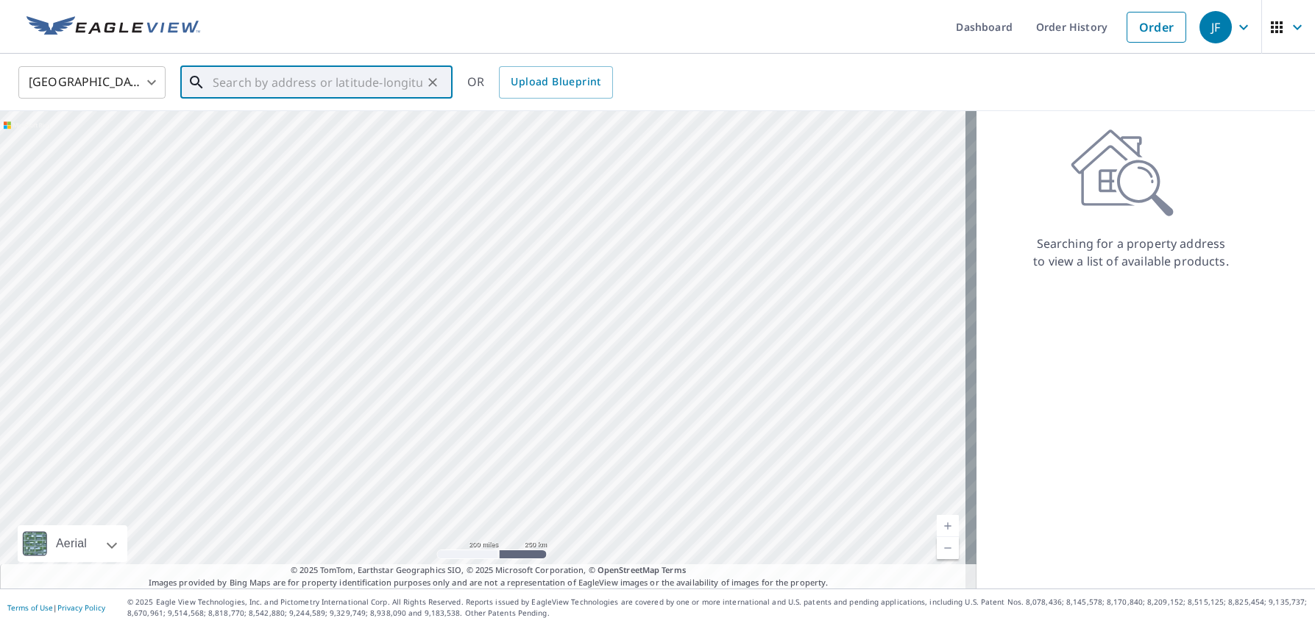
click at [305, 87] on input "text" at bounding box center [318, 82] width 210 height 41
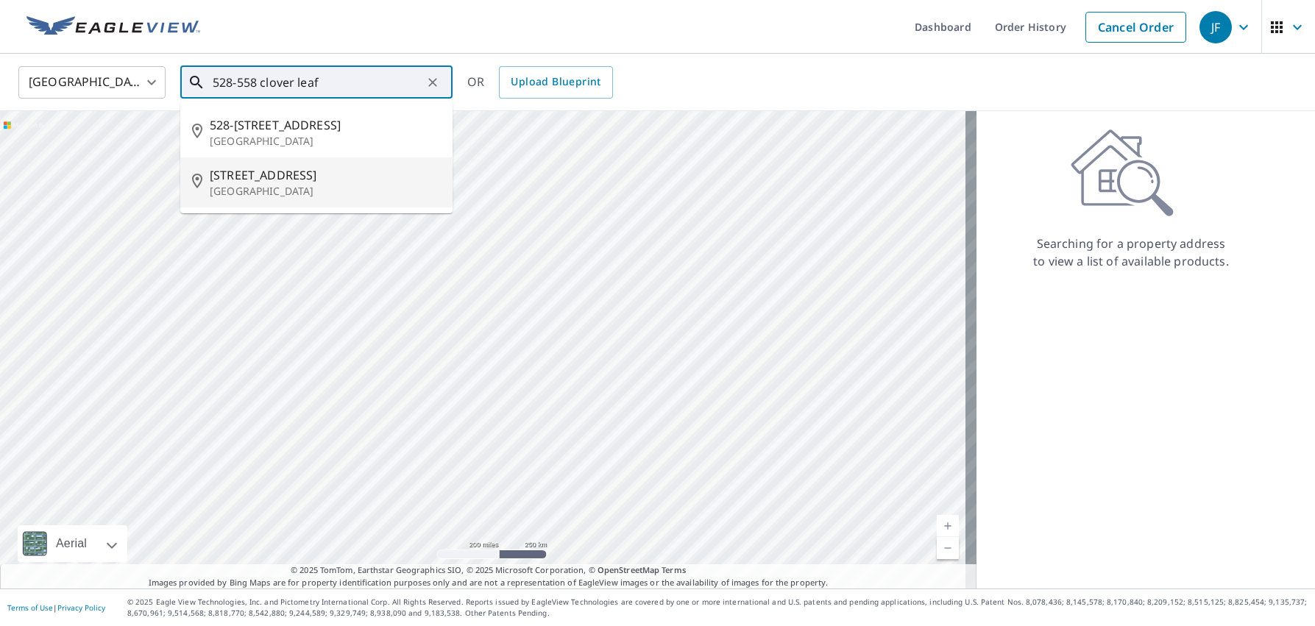
click at [291, 181] on span "[STREET_ADDRESS]" at bounding box center [325, 175] width 231 height 18
type input "528-[STREET_ADDRESS]"
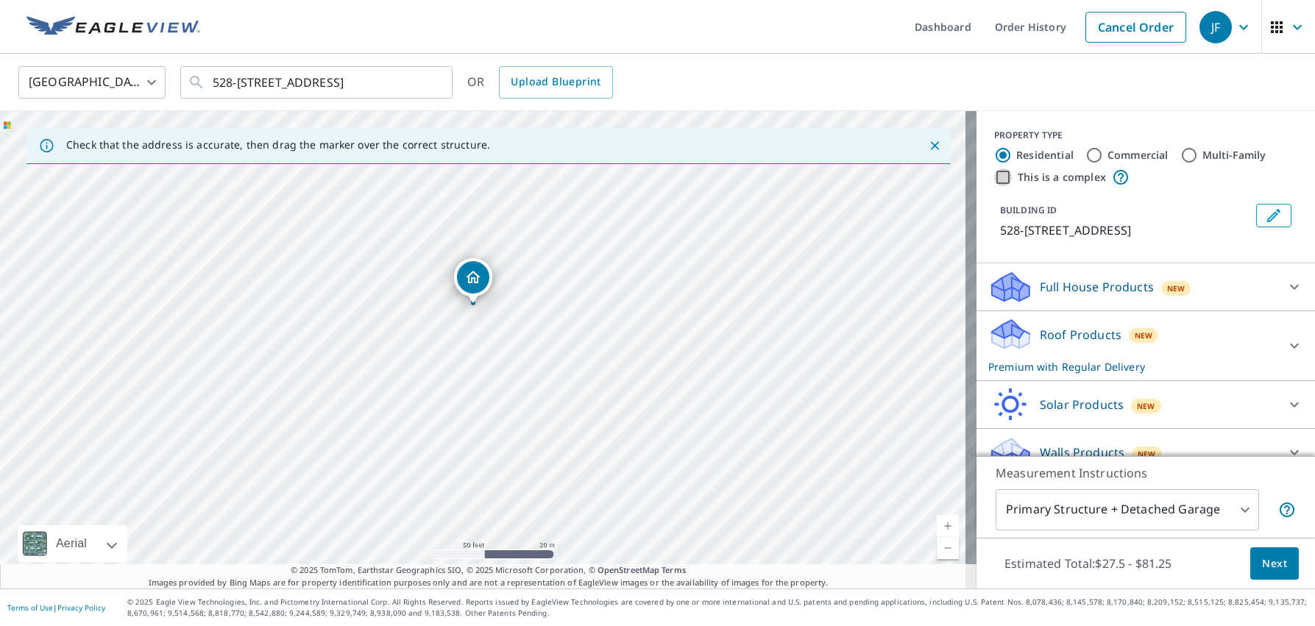
click at [994, 179] on input "This is a complex" at bounding box center [1003, 177] width 18 height 18
checkbox input "true"
radio input "false"
radio input "true"
type input "4"
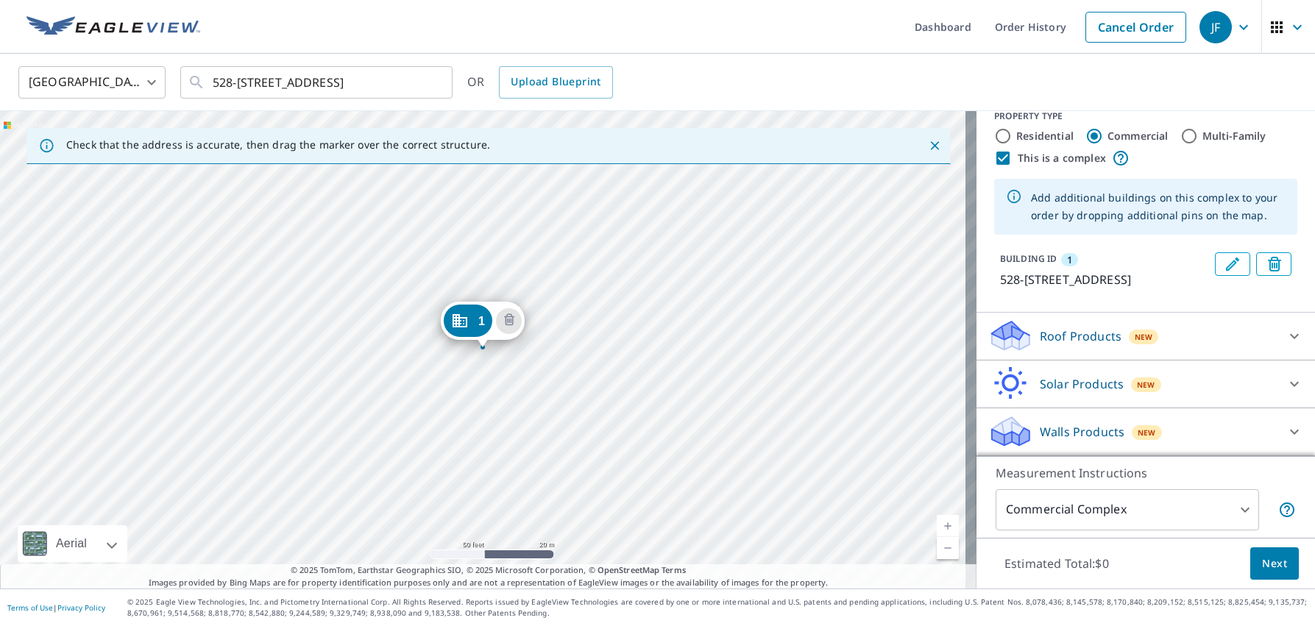
click at [1039, 424] on p "Walls Products" at bounding box center [1081, 432] width 85 height 18
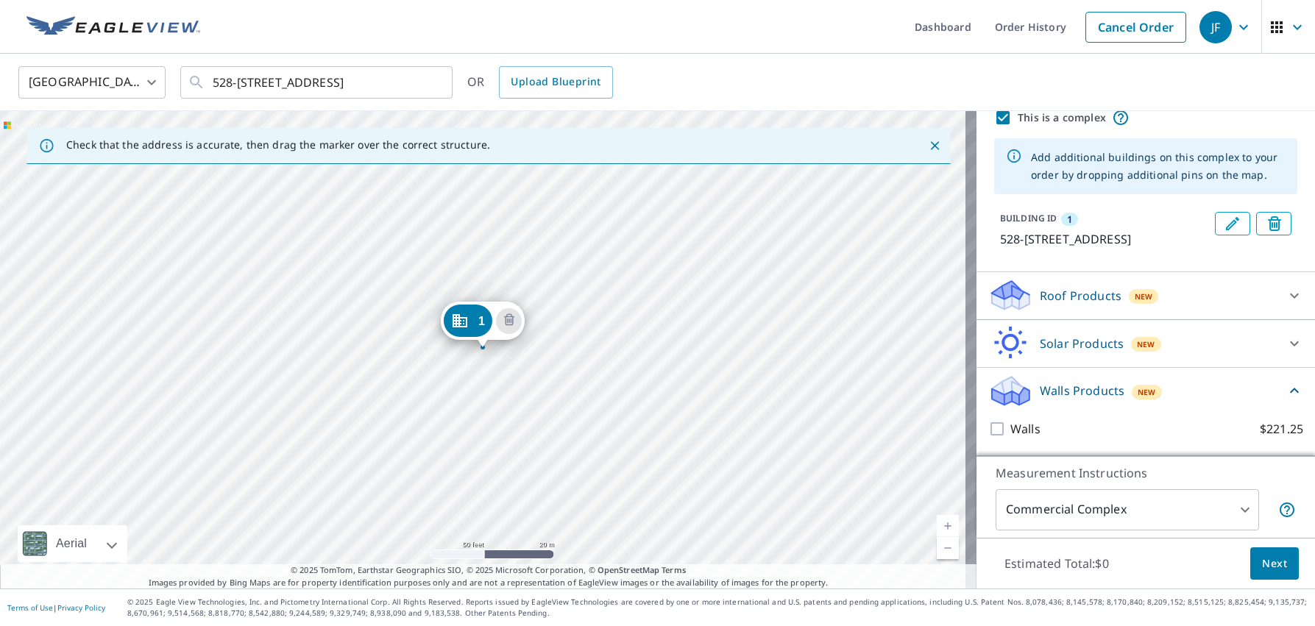
scroll to position [77, 0]
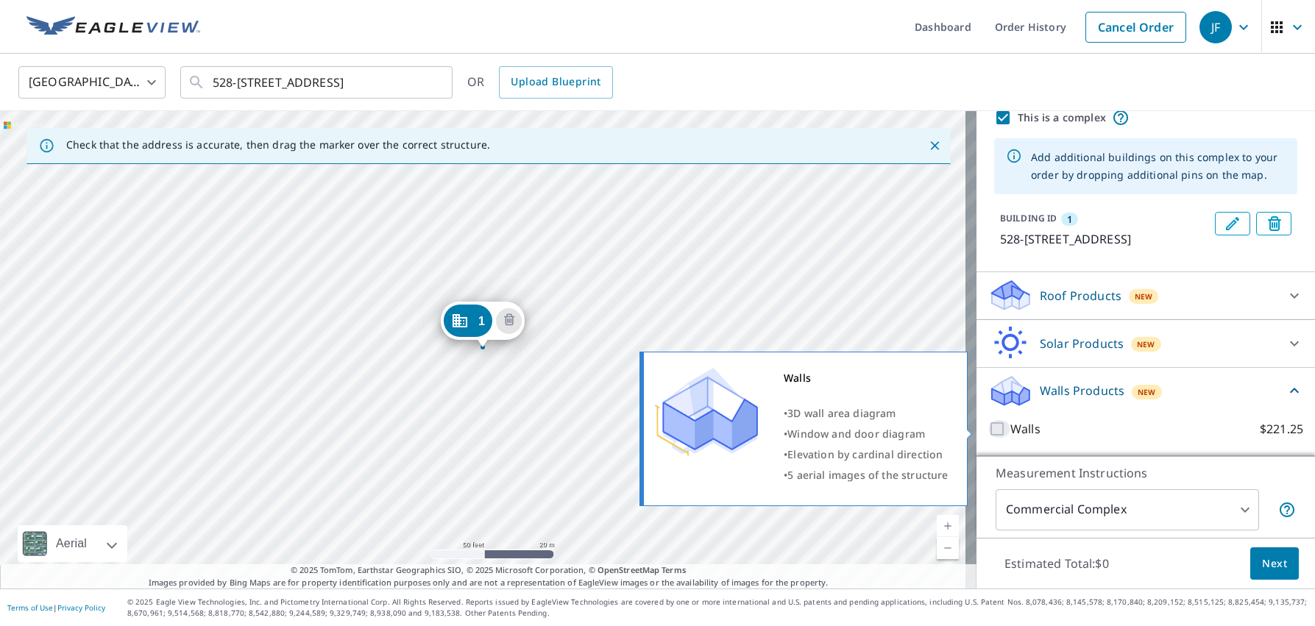
click at [988, 429] on input "Walls $221.25" at bounding box center [999, 429] width 22 height 18
checkbox input "true"
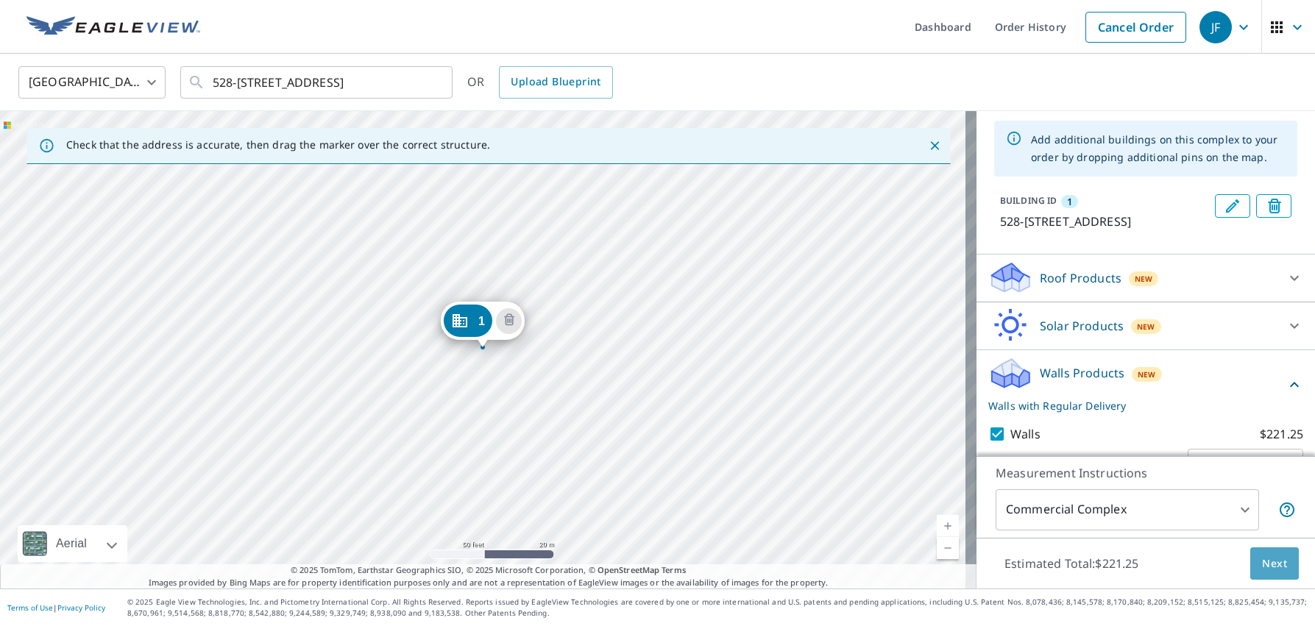
click at [1262, 574] on button "Next" at bounding box center [1274, 563] width 49 height 33
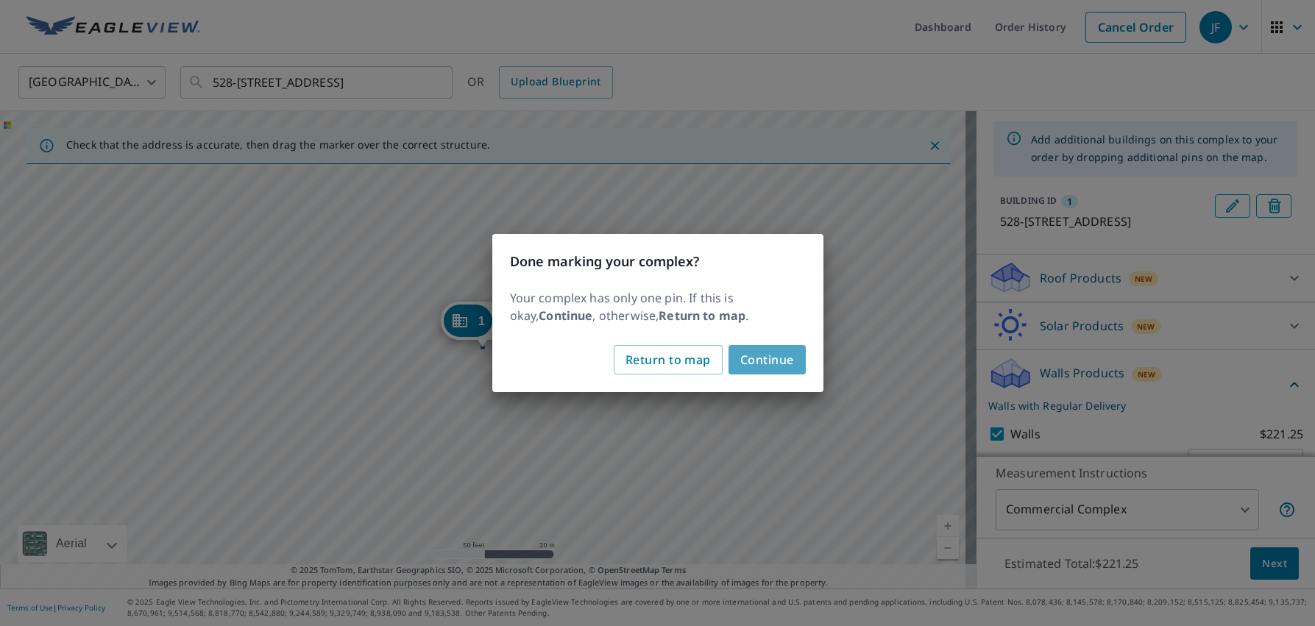
click at [760, 360] on span "Continue" at bounding box center [767, 359] width 54 height 21
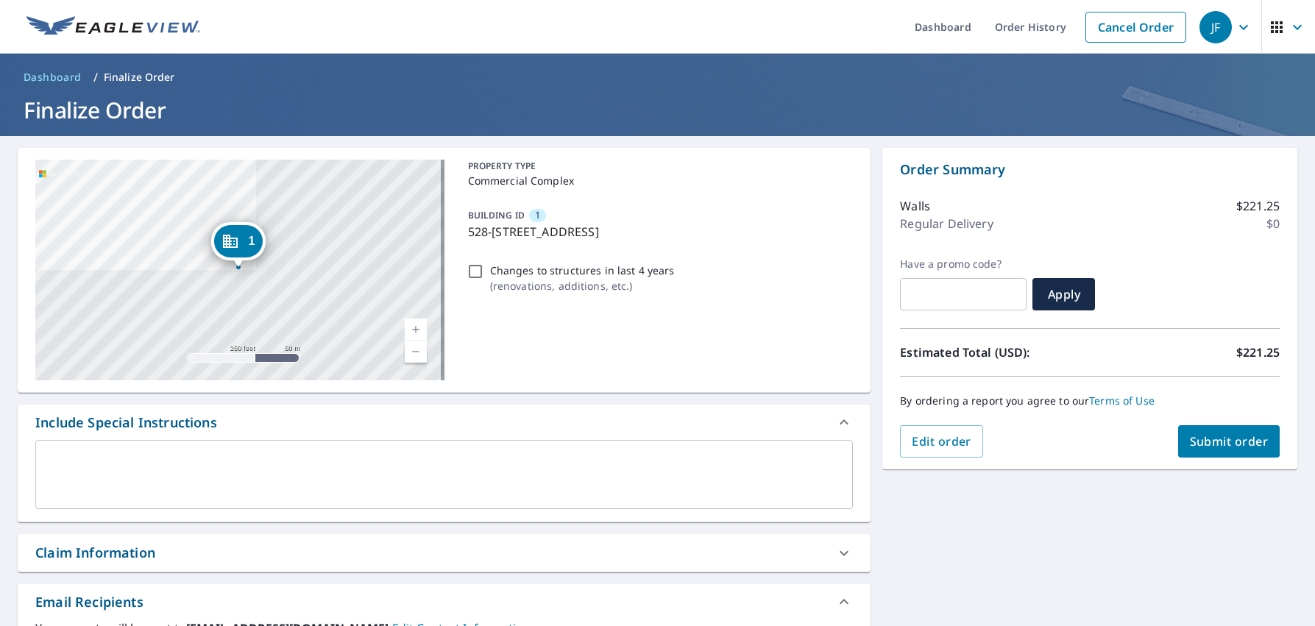
click at [1205, 438] on span "Submit order" at bounding box center [1228, 441] width 79 height 16
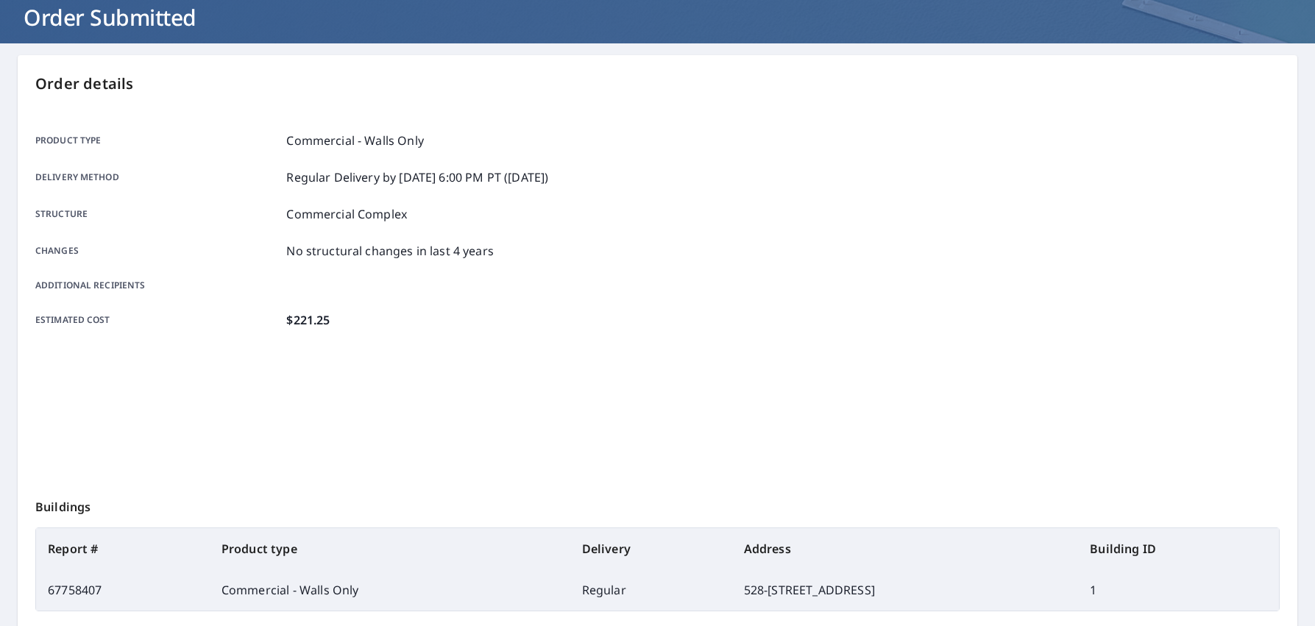
scroll to position [240, 0]
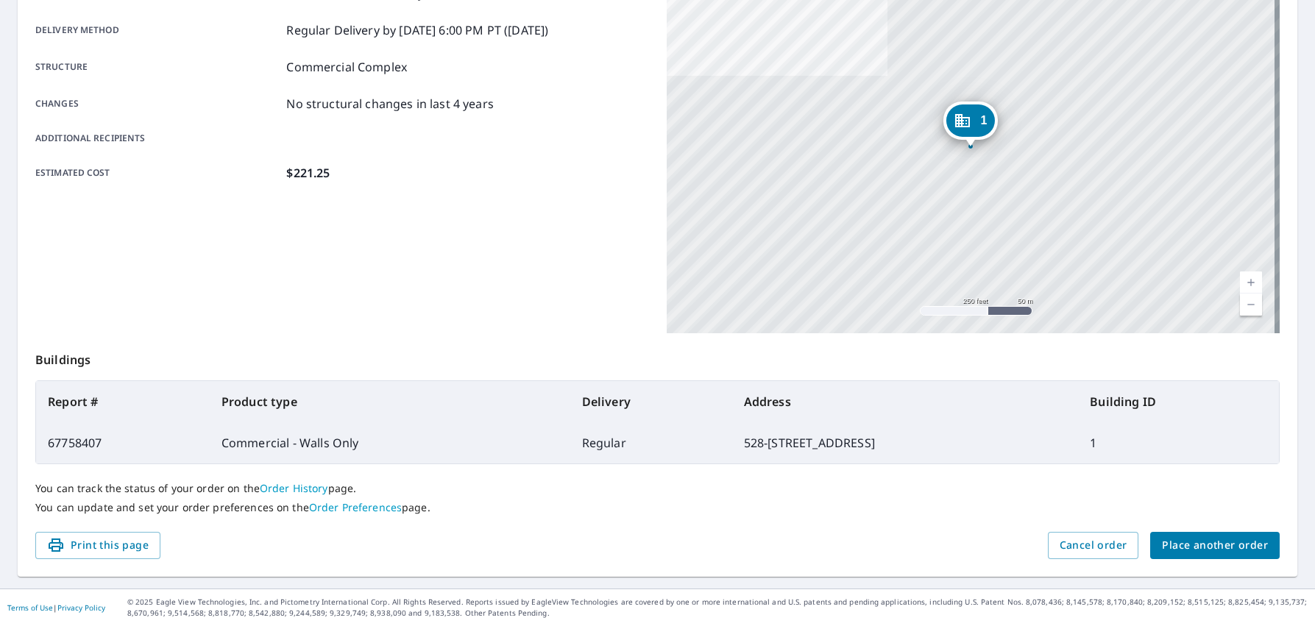
click at [1199, 542] on span "Place another order" at bounding box center [1215, 545] width 106 height 18
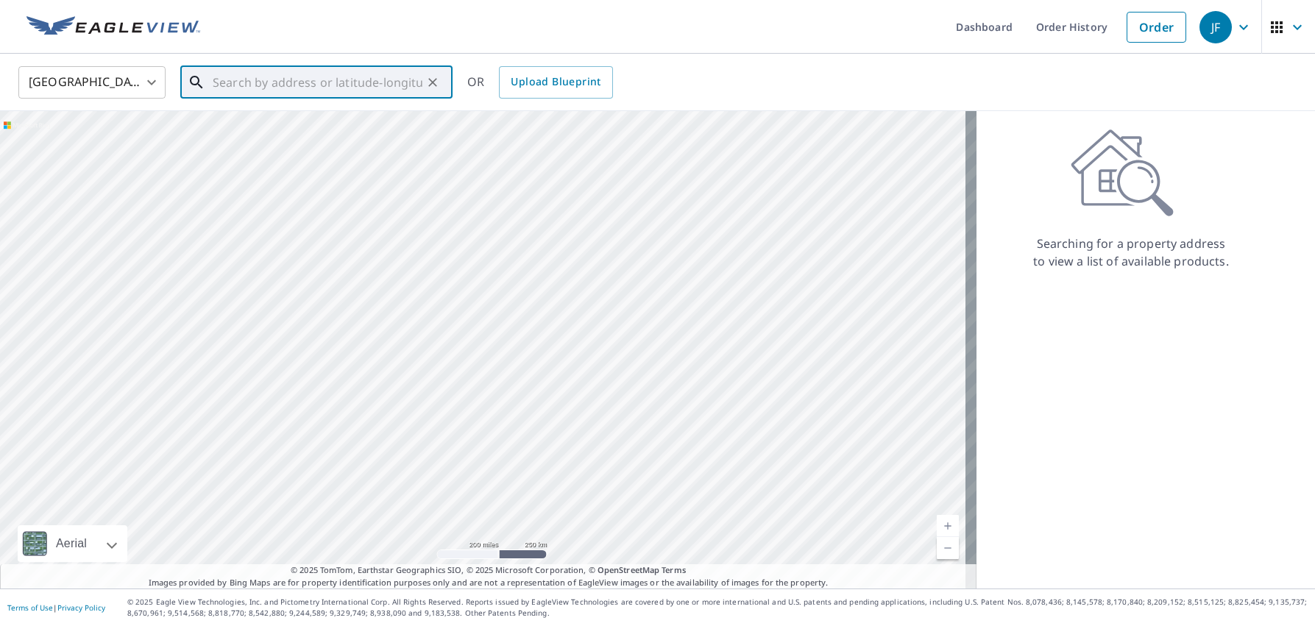
click at [349, 89] on input "text" at bounding box center [318, 82] width 210 height 41
click at [336, 127] on span "[STREET_ADDRESS]" at bounding box center [325, 125] width 231 height 18
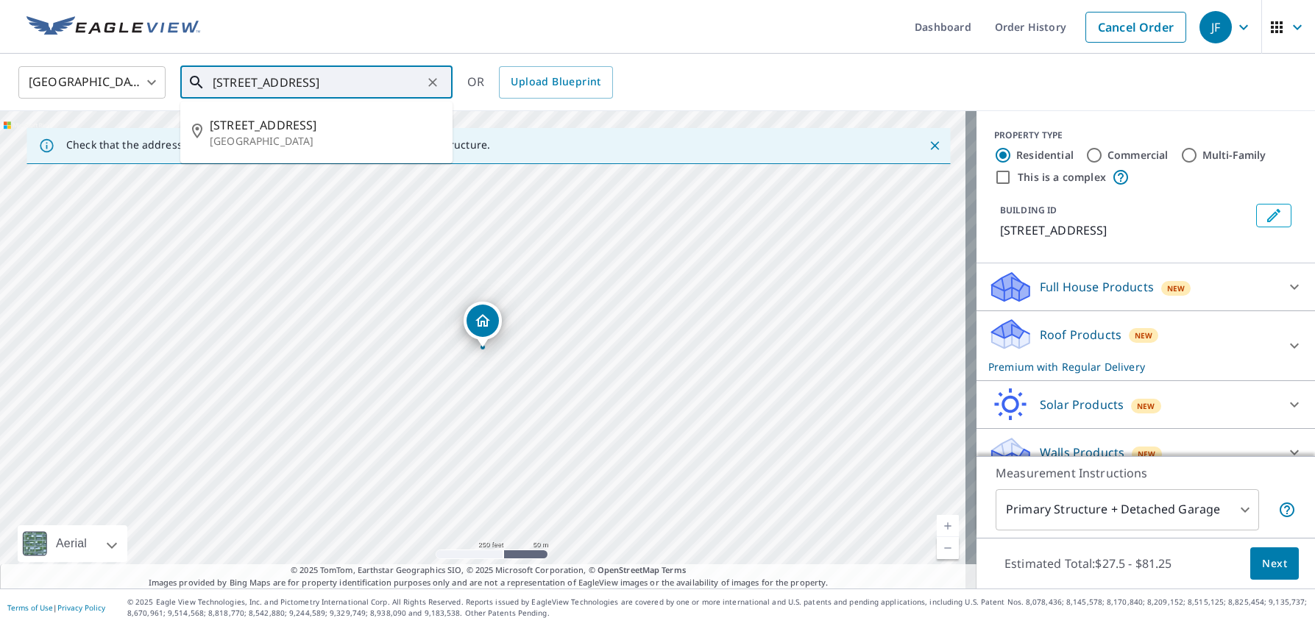
click at [233, 83] on input "[STREET_ADDRESS]" at bounding box center [318, 82] width 210 height 41
type input "[STREET_ADDRESS]"
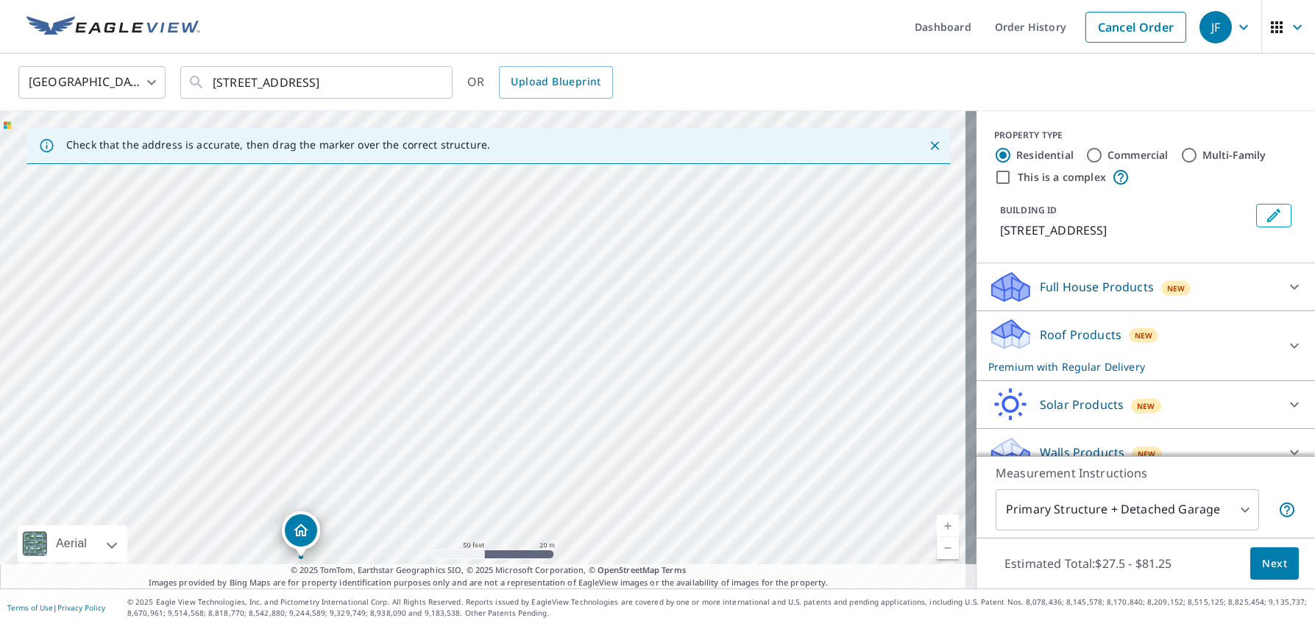
drag, startPoint x: 580, startPoint y: 382, endPoint x: 528, endPoint y: 138, distance: 249.0
click at [528, 138] on div "Check that the address is accurate, then drag the marker over the correct struc…" at bounding box center [488, 349] width 976 height 477
click at [475, 301] on div "[STREET_ADDRESS]" at bounding box center [488, 349] width 976 height 477
drag, startPoint x: 460, startPoint y: 446, endPoint x: 508, endPoint y: 218, distance: 233.0
click at [508, 218] on div "[STREET_ADDRESS]" at bounding box center [488, 349] width 976 height 477
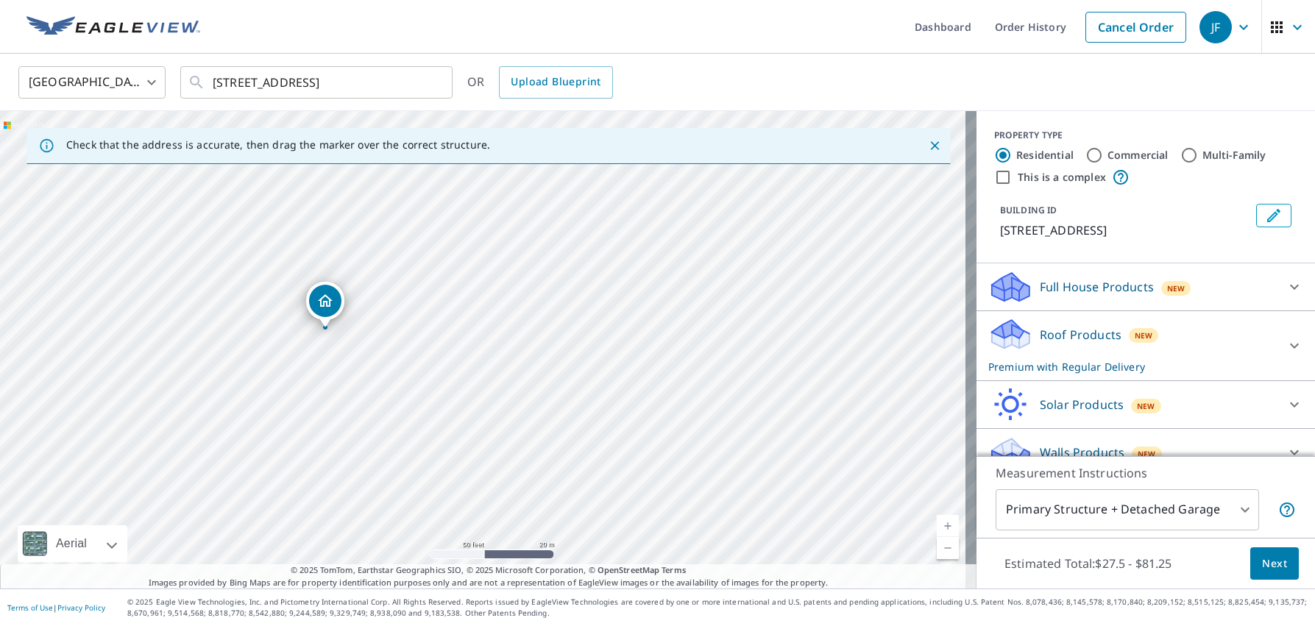
drag, startPoint x: 396, startPoint y: 469, endPoint x: 437, endPoint y: 336, distance: 139.4
click at [437, 336] on div "[STREET_ADDRESS]" at bounding box center [488, 349] width 976 height 477
click at [330, 306] on icon "Dropped pin, building 1, Residential property, 606 Clover Leaf Pkwy NE Minneapo…" at bounding box center [325, 300] width 15 height 13
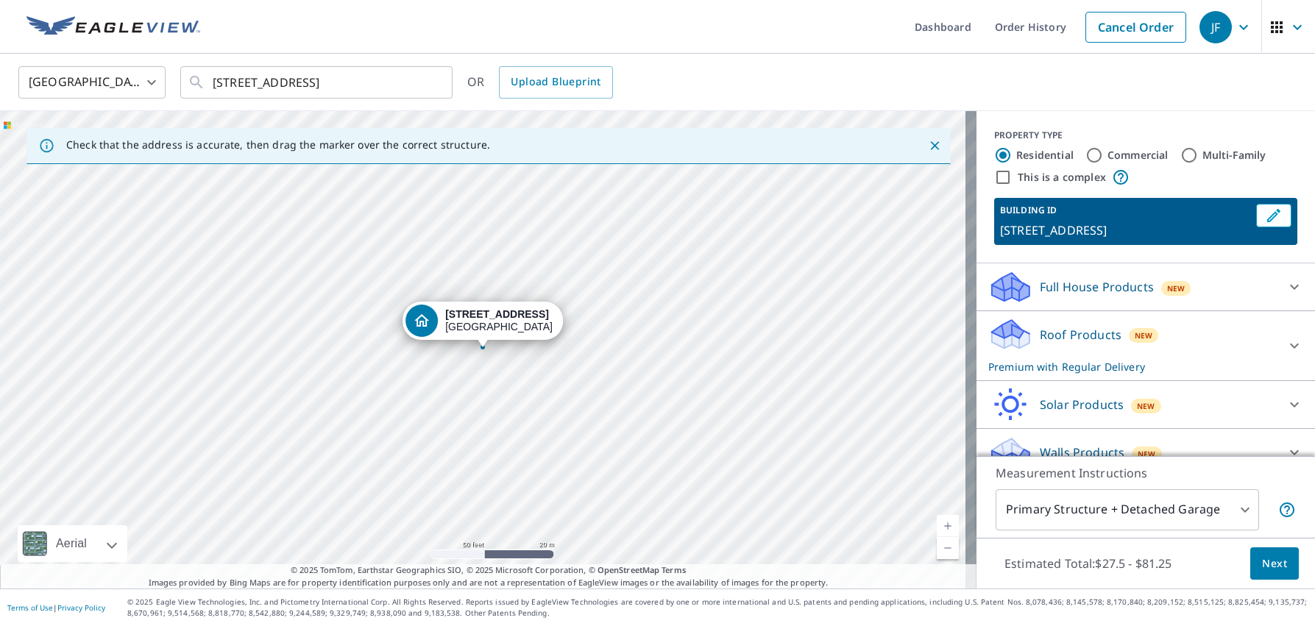
click at [413, 315] on icon "Dropped pin, building 1, Residential property, 606 Clover Leaf Pkwy NE Minneapo…" at bounding box center [422, 321] width 18 height 18
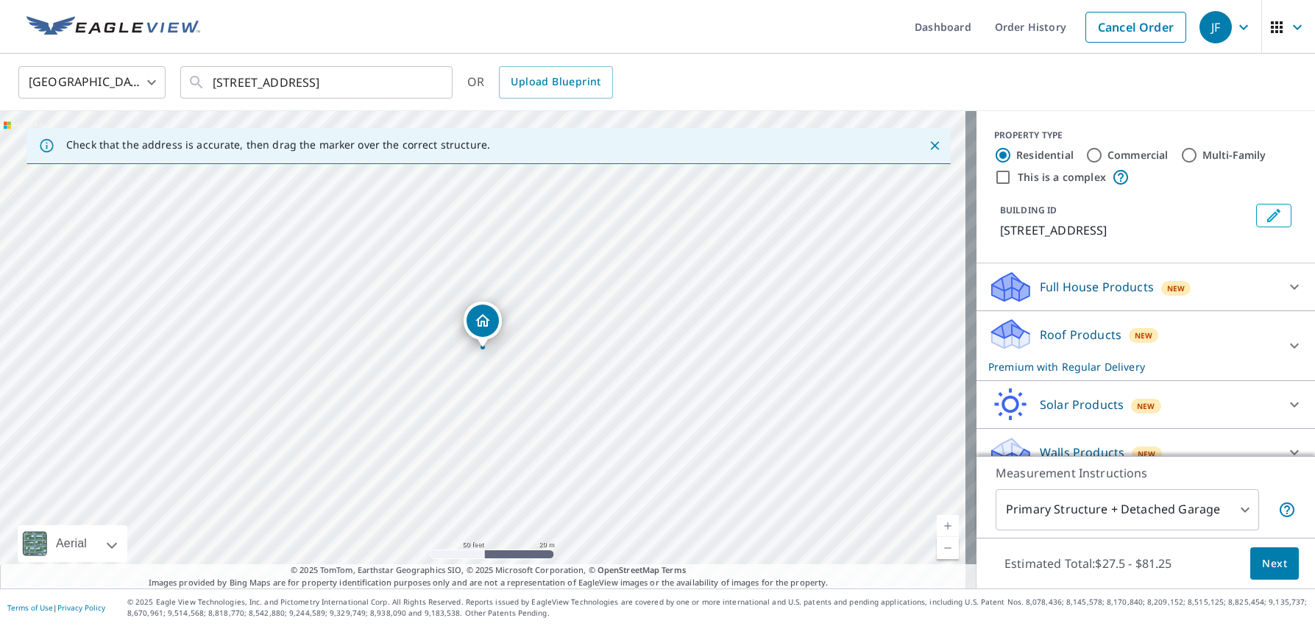
click at [492, 321] on div "Dropped pin, building 1, Residential property, 606 Clover Leaf Pkwy NE Minneapo…" at bounding box center [482, 321] width 32 height 32
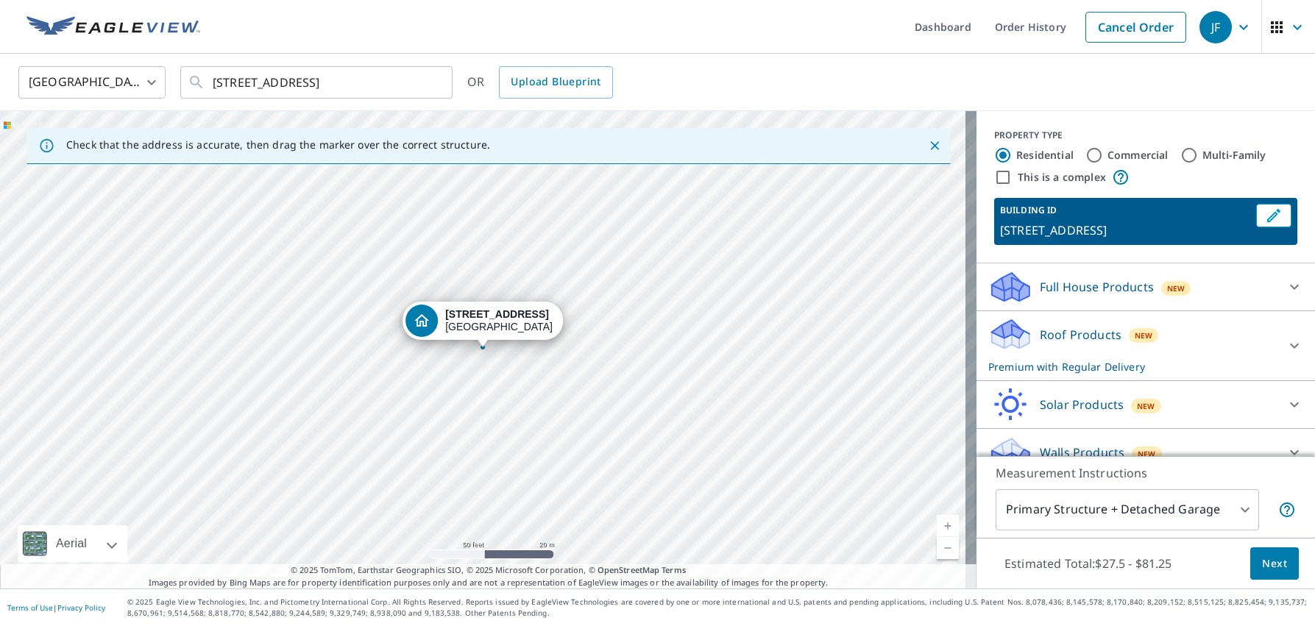
click at [563, 319] on div "[STREET_ADDRESS]" at bounding box center [482, 321] width 160 height 38
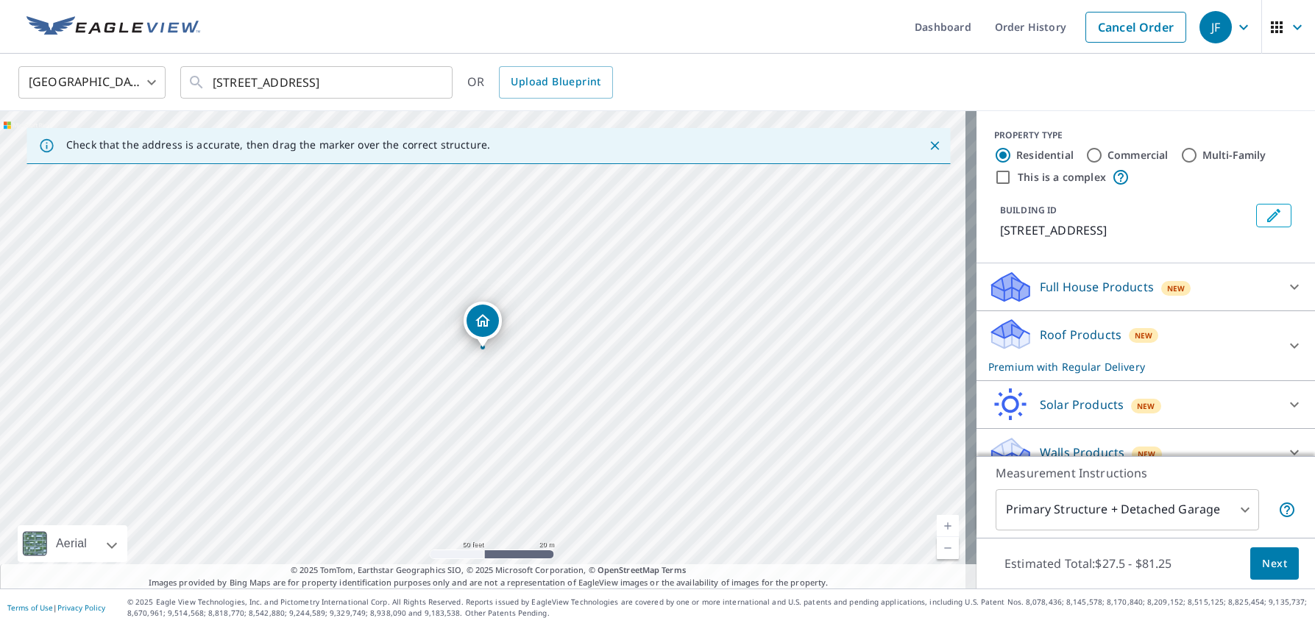
click at [516, 374] on div "[STREET_ADDRESS]" at bounding box center [488, 349] width 976 height 477
click at [504, 374] on div "[STREET_ADDRESS]" at bounding box center [488, 349] width 976 height 477
drag, startPoint x: 986, startPoint y: 174, endPoint x: 996, endPoint y: 187, distance: 16.3
click at [994, 174] on input "This is a complex" at bounding box center [1003, 177] width 18 height 18
checkbox input "true"
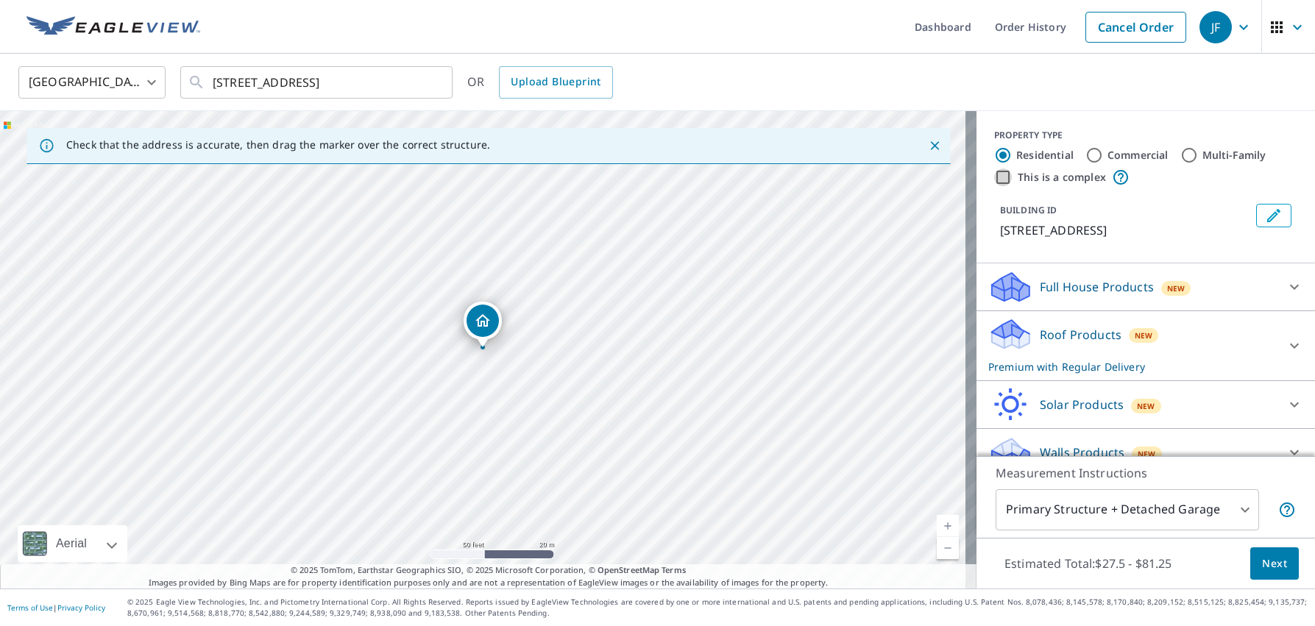
radio input "false"
radio input "true"
type input "4"
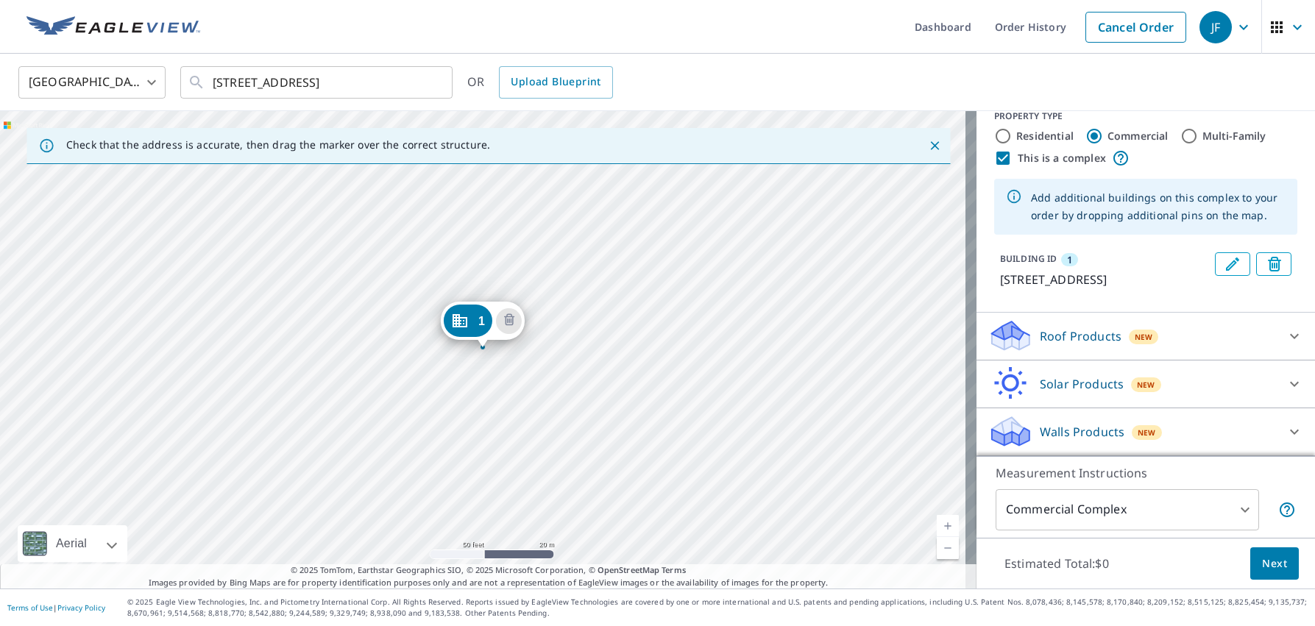
scroll to position [37, 0]
click at [1020, 430] on icon at bounding box center [1010, 431] width 44 height 35
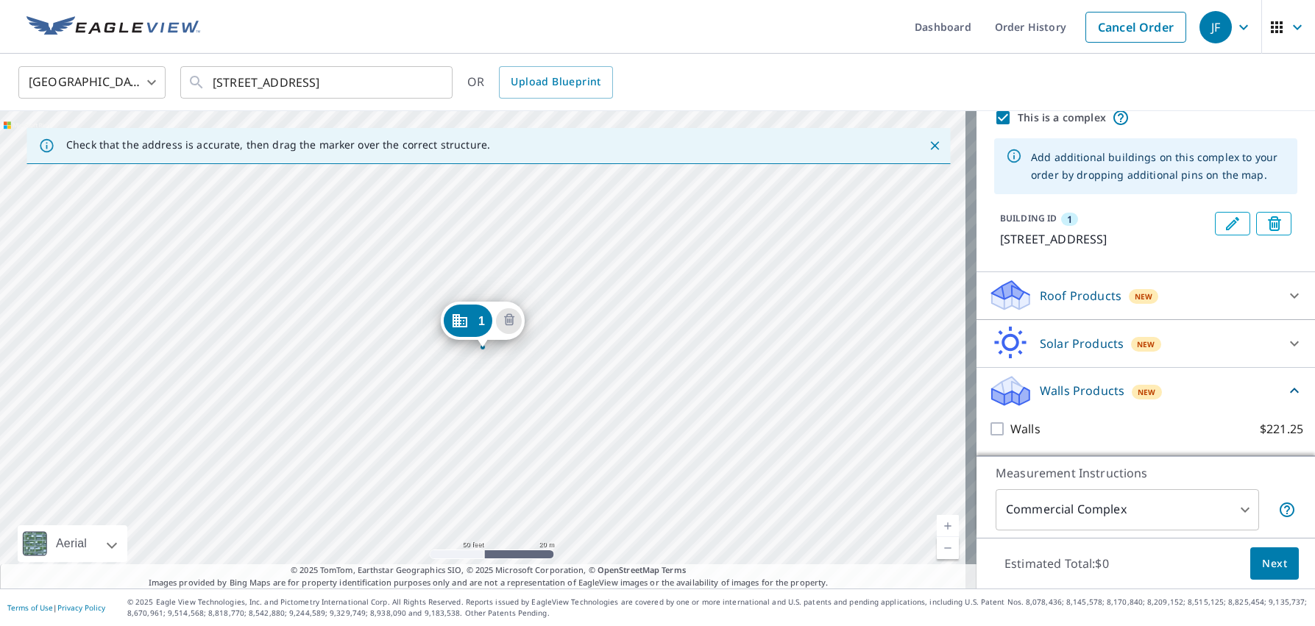
scroll to position [77, 0]
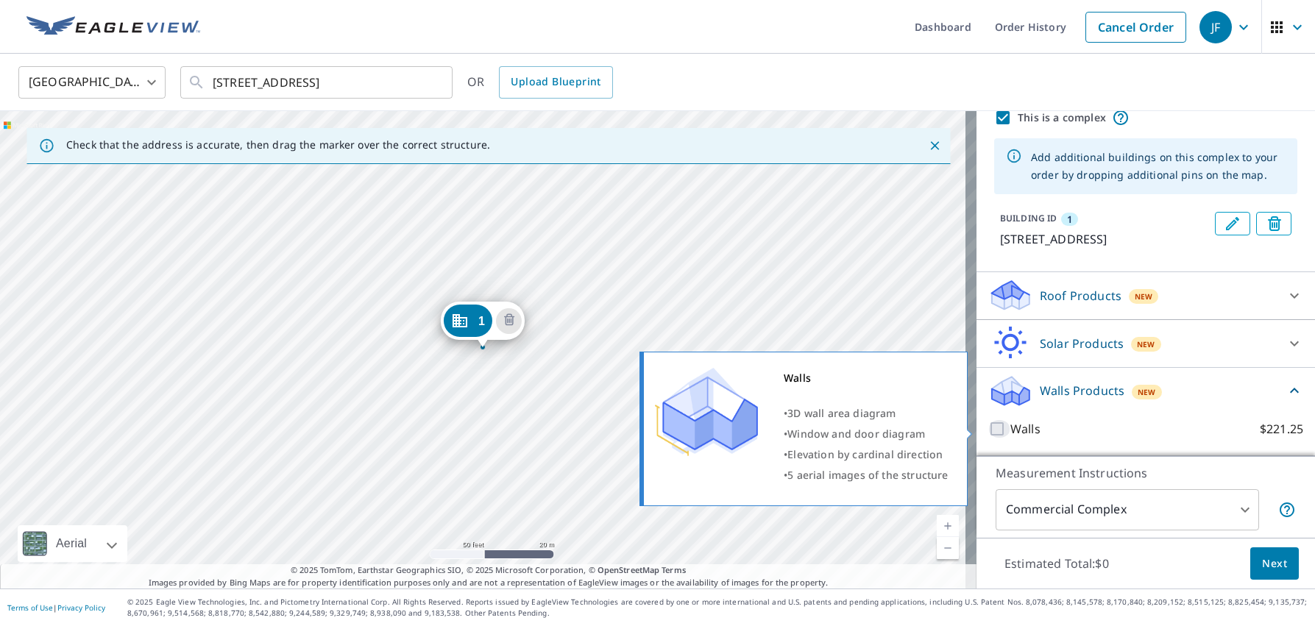
click at [988, 428] on input "Walls $221.25" at bounding box center [999, 429] width 22 height 18
checkbox input "true"
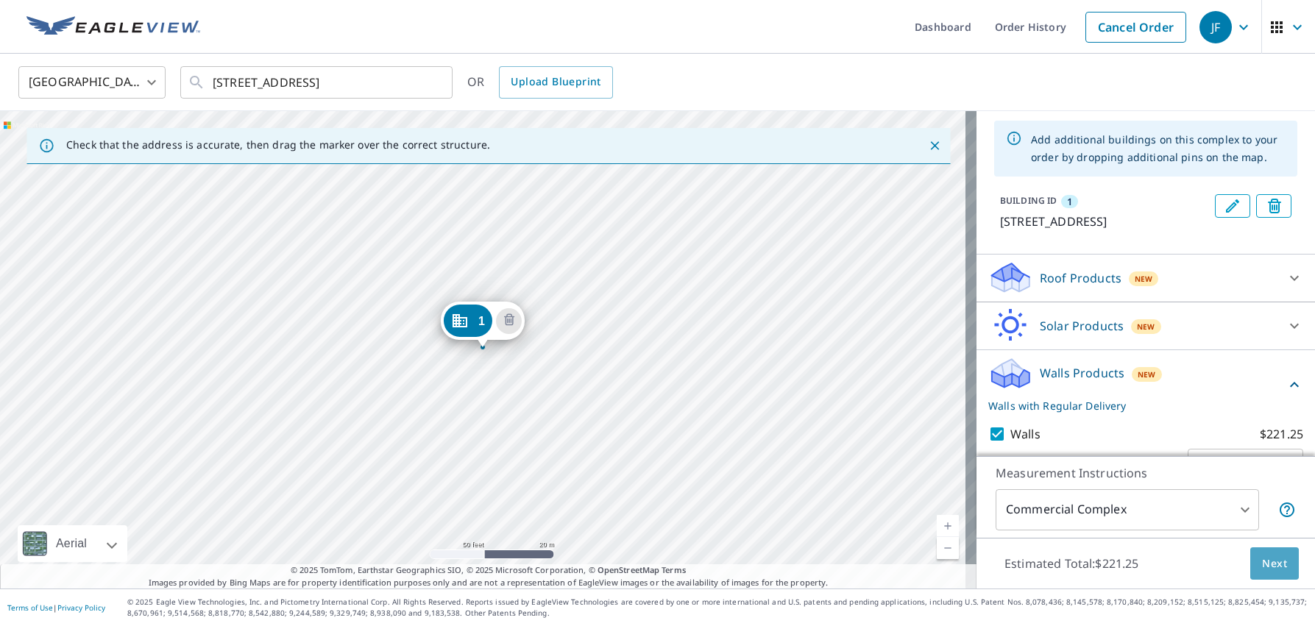
click at [1268, 567] on span "Next" at bounding box center [1274, 564] width 25 height 18
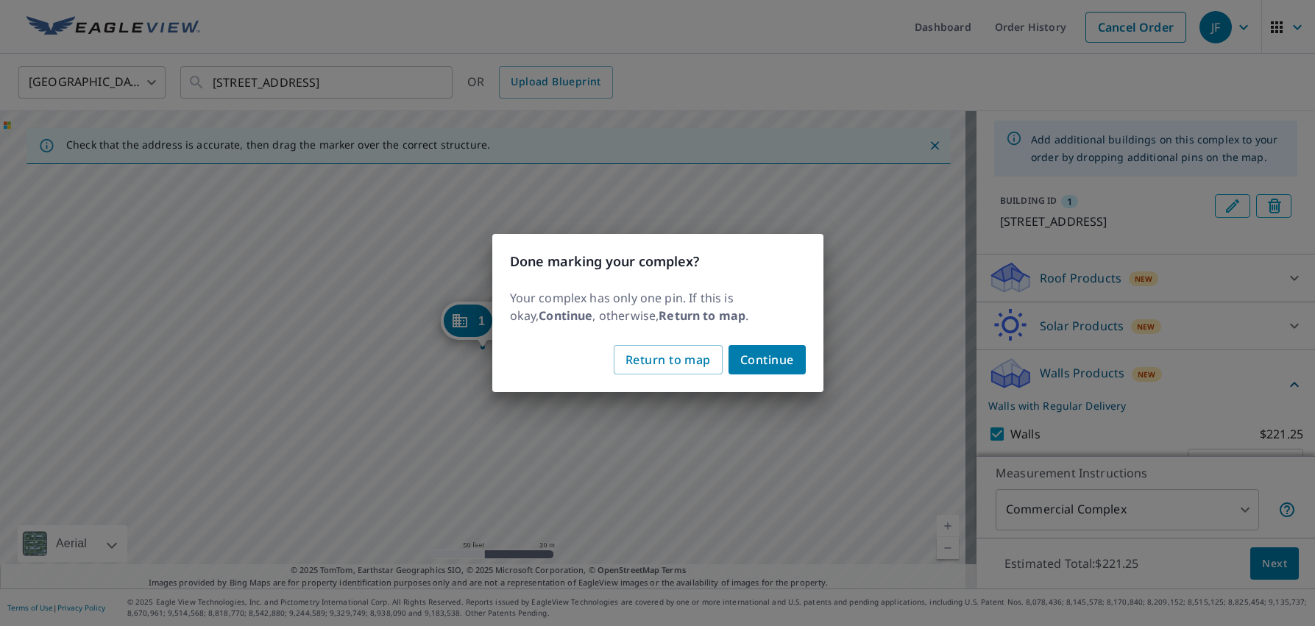
click at [764, 363] on span "Continue" at bounding box center [767, 359] width 54 height 21
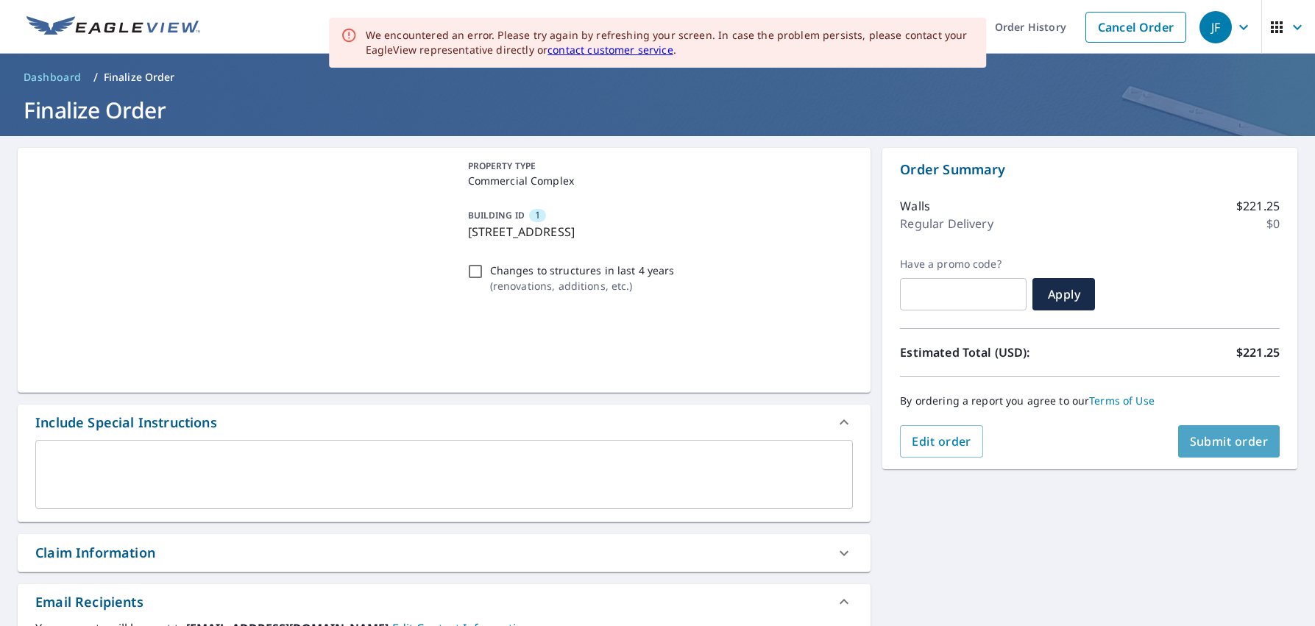
click at [1213, 432] on button "Submit order" at bounding box center [1229, 441] width 102 height 32
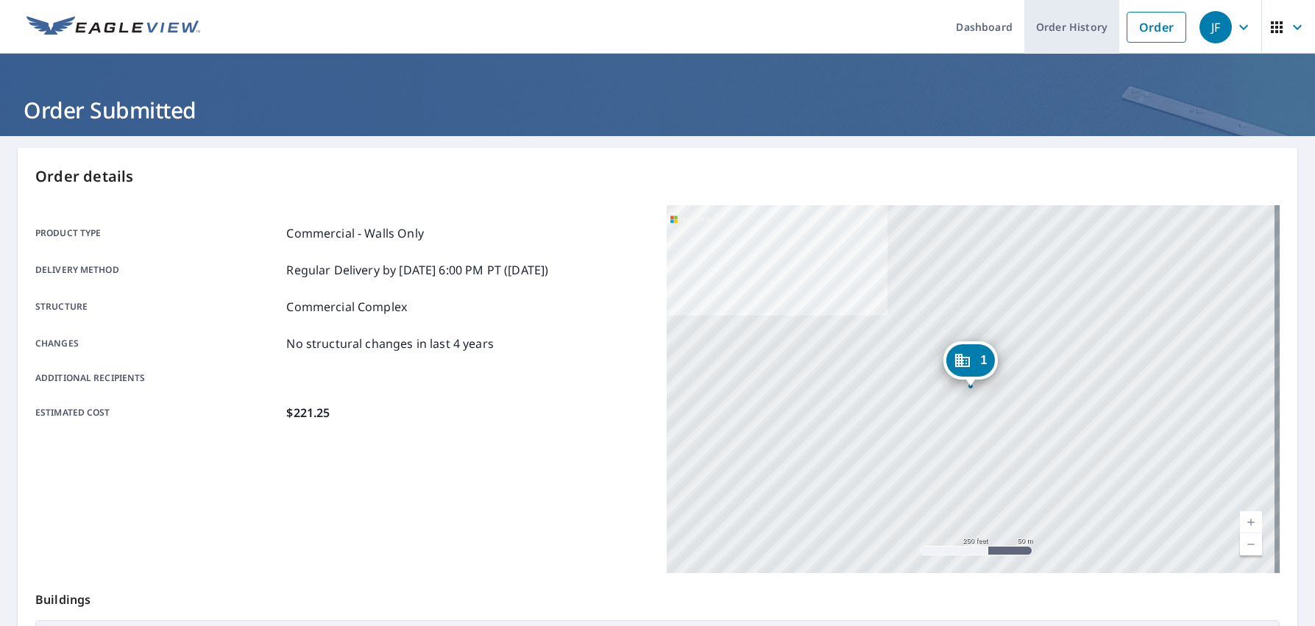
click at [1065, 23] on link "Order History" at bounding box center [1071, 27] width 95 height 54
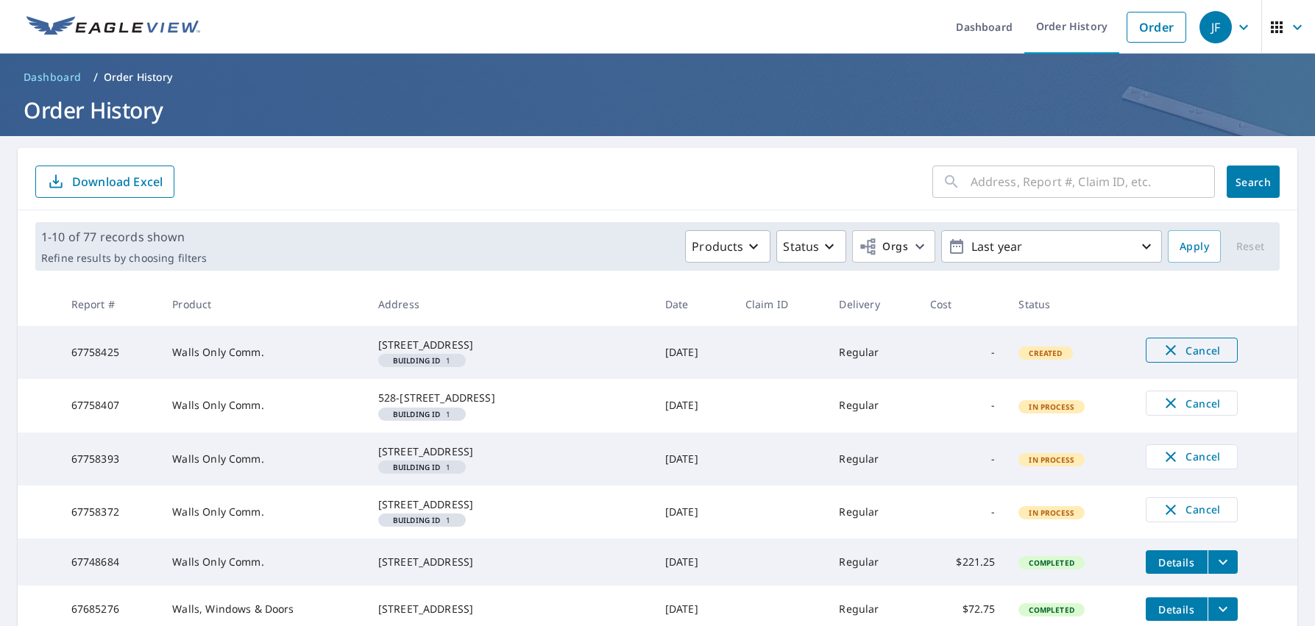
click at [1165, 351] on icon "button" at bounding box center [1170, 350] width 10 height 10
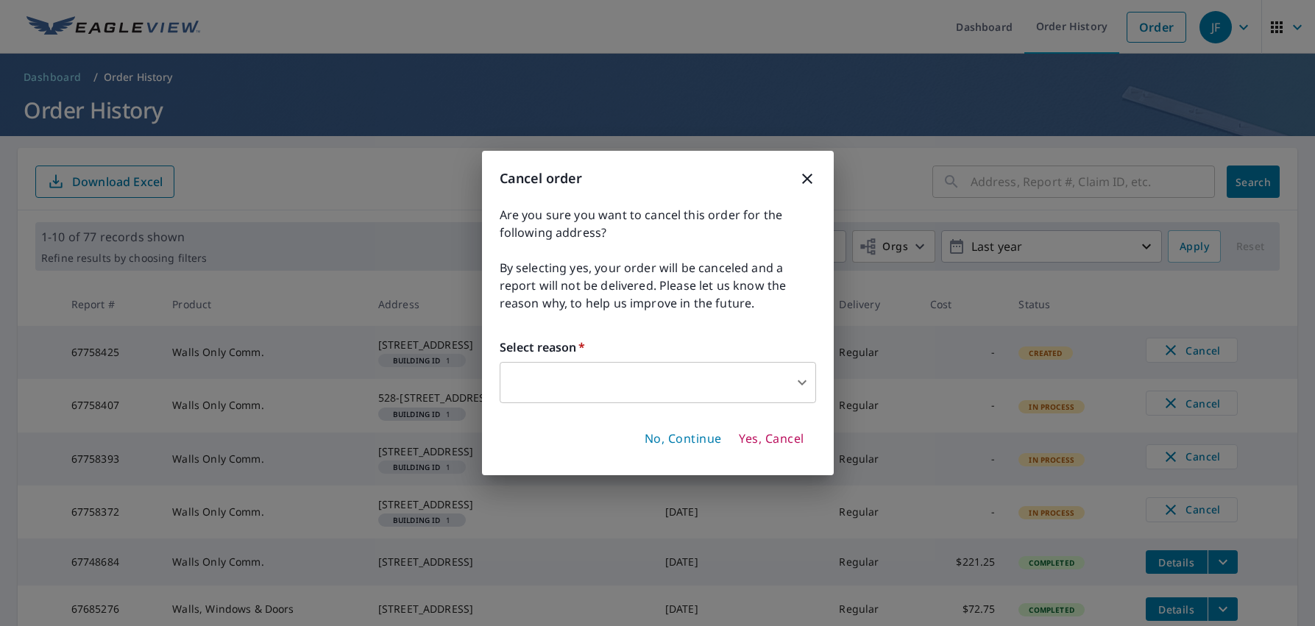
click at [796, 382] on body "JF JF Dashboard Order History Order JF Dashboard / Order History Order History …" at bounding box center [657, 313] width 1315 height 626
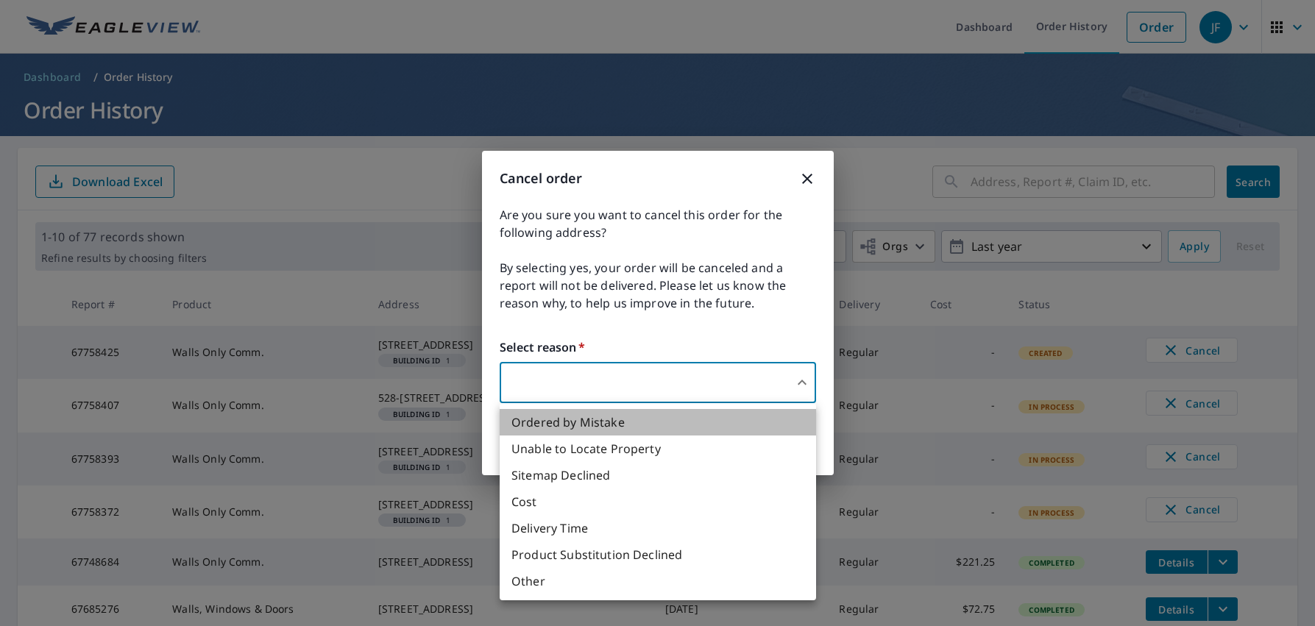
click at [750, 420] on li "Ordered by Mistake" at bounding box center [657, 422] width 316 height 26
type input "30"
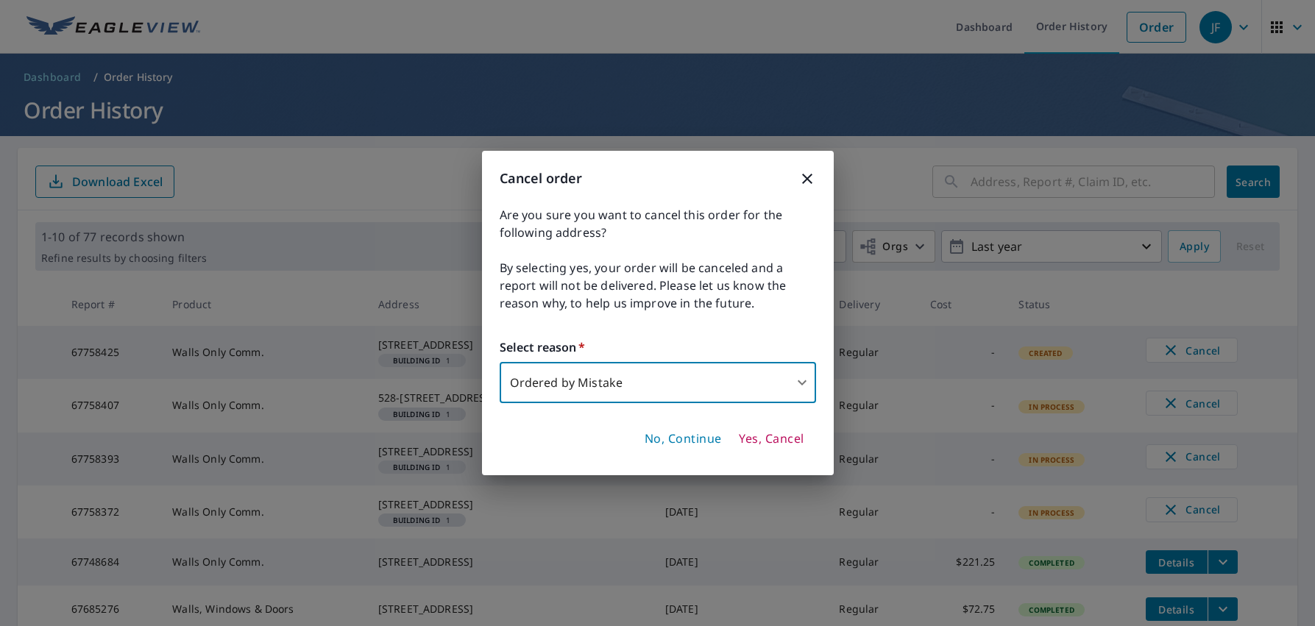
click at [773, 437] on span "Yes, Cancel" at bounding box center [771, 439] width 65 height 16
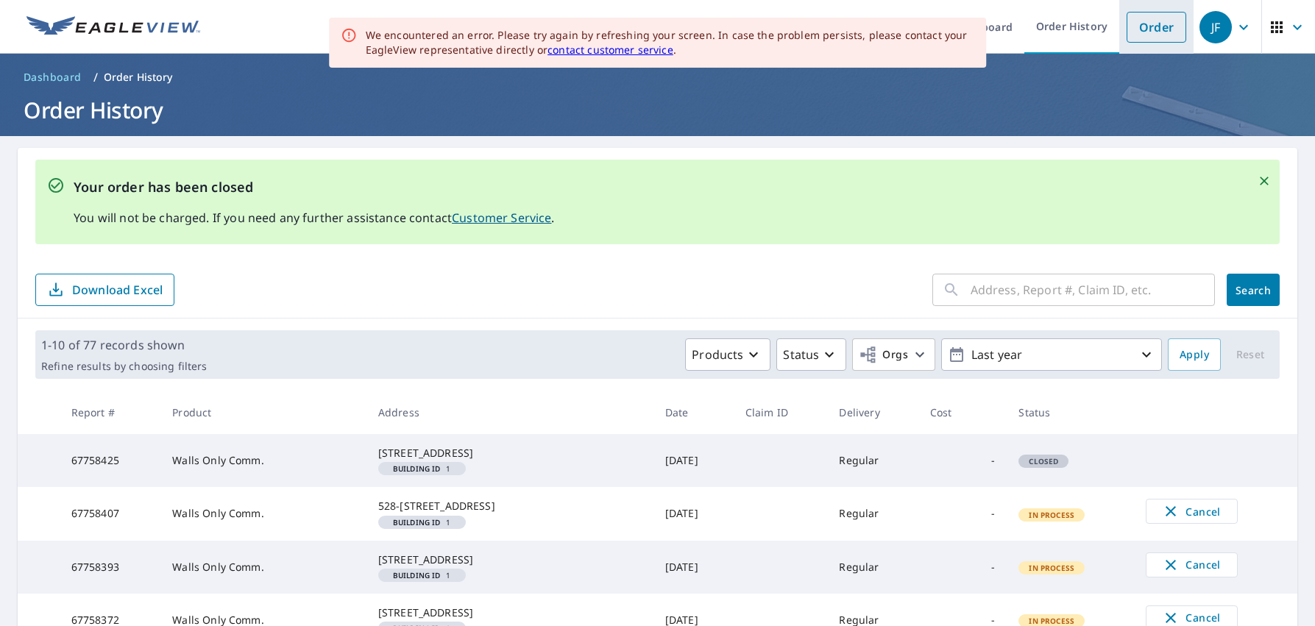
click at [1148, 35] on link "Order" at bounding box center [1156, 27] width 60 height 31
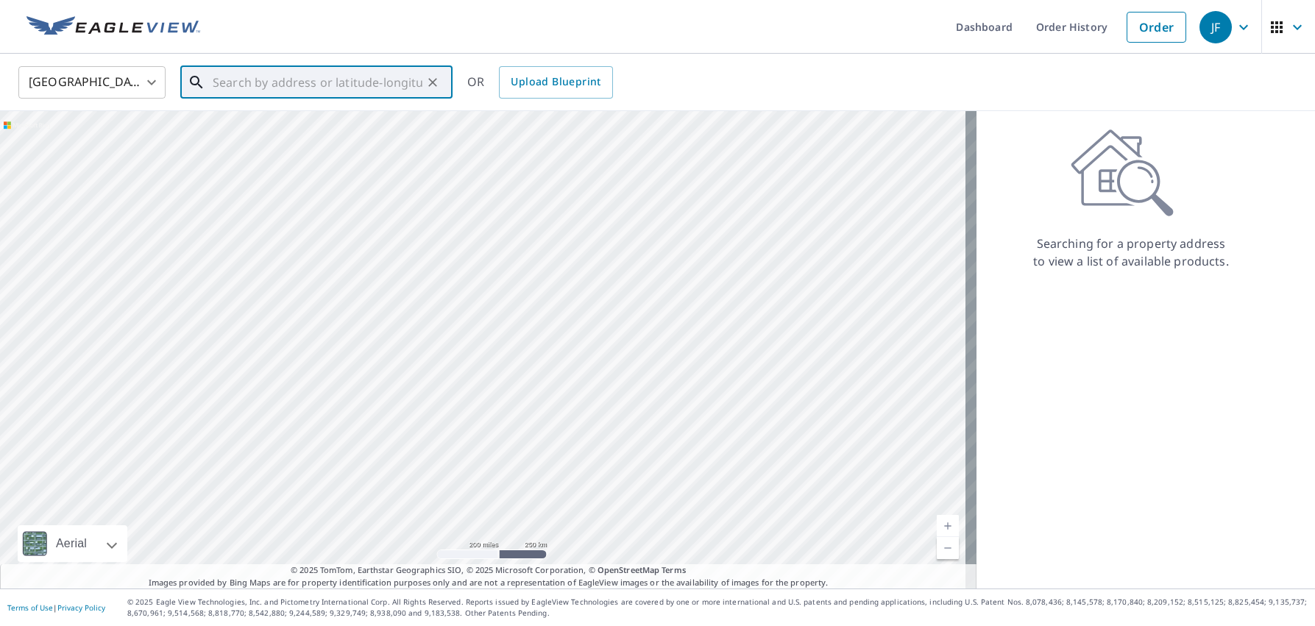
click at [340, 85] on input "text" at bounding box center [318, 82] width 210 height 41
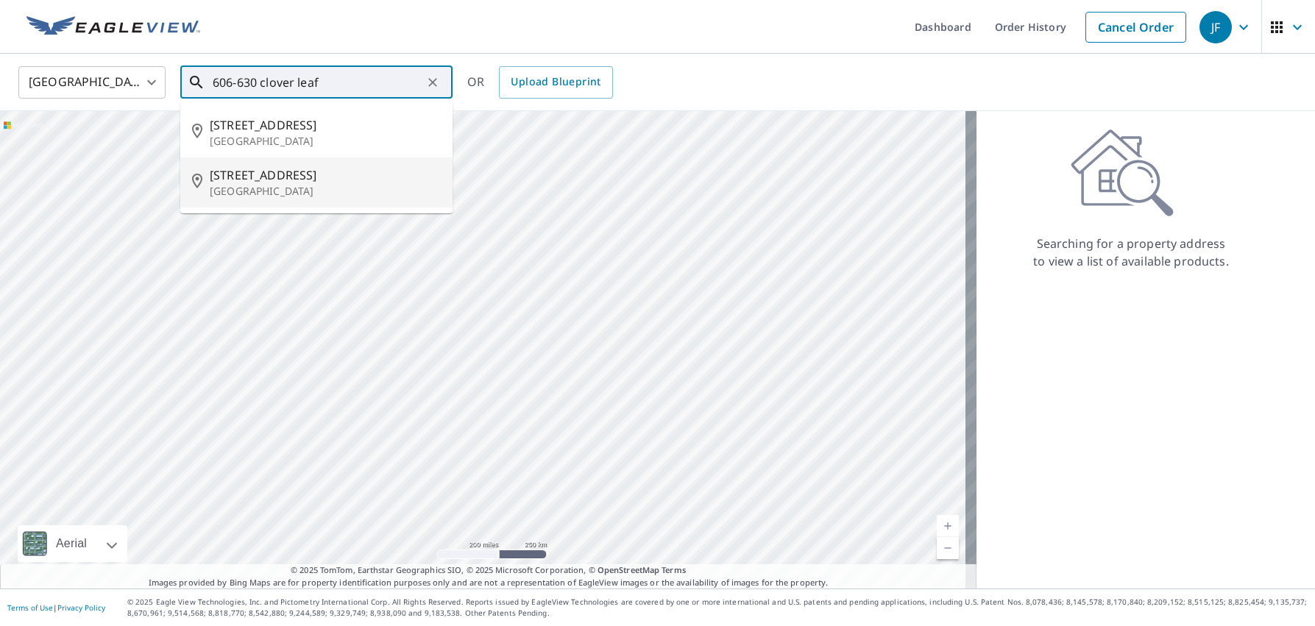
click at [328, 174] on span "[STREET_ADDRESS]" at bounding box center [325, 175] width 231 height 18
type input "[STREET_ADDRESS]"
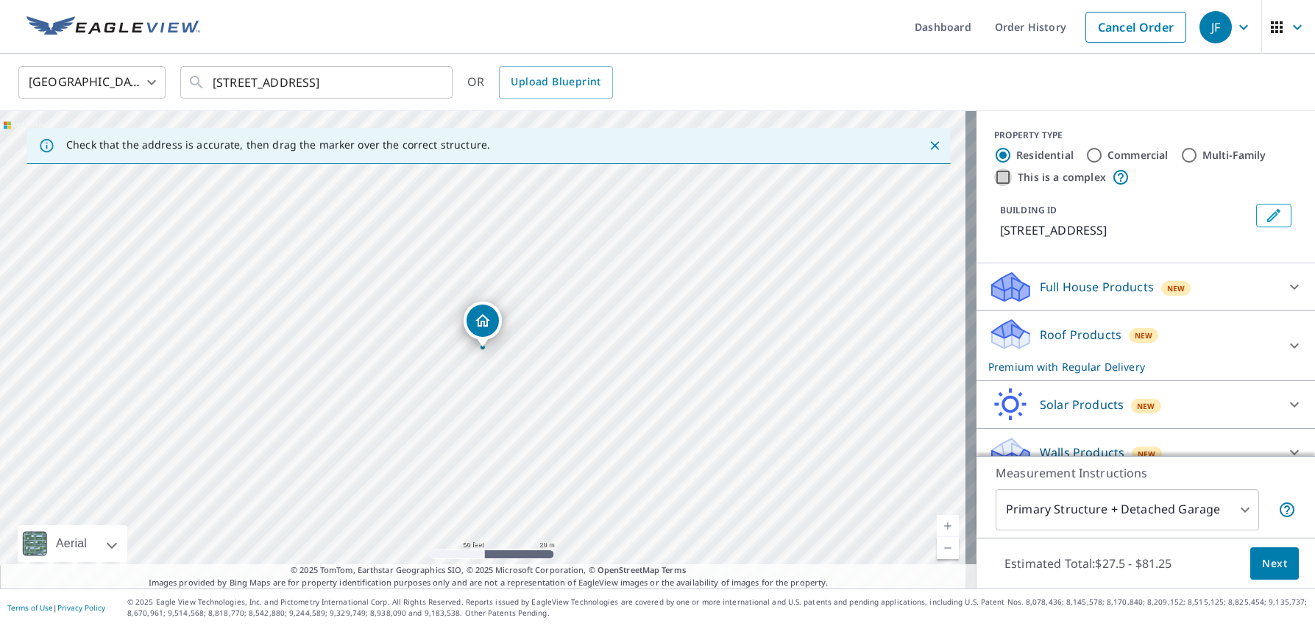
click at [996, 179] on input "This is a complex" at bounding box center [1003, 177] width 18 height 18
checkbox input "true"
radio input "false"
radio input "true"
type input "4"
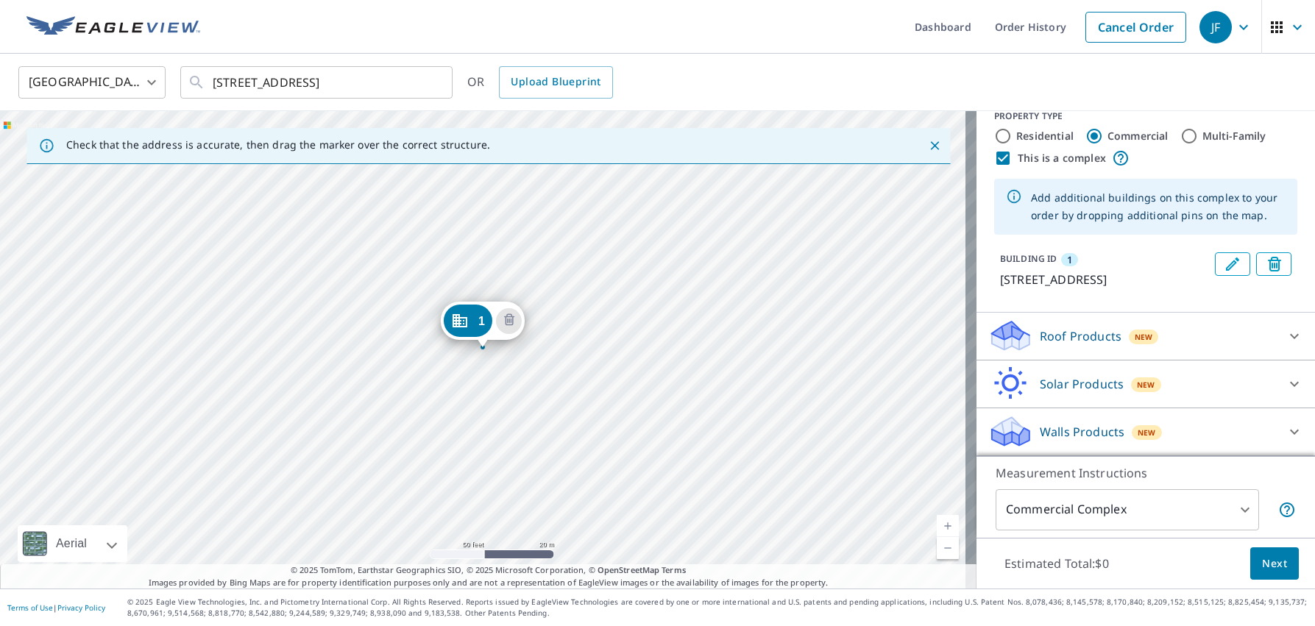
click at [1028, 435] on div "Walls Products New" at bounding box center [1132, 431] width 288 height 35
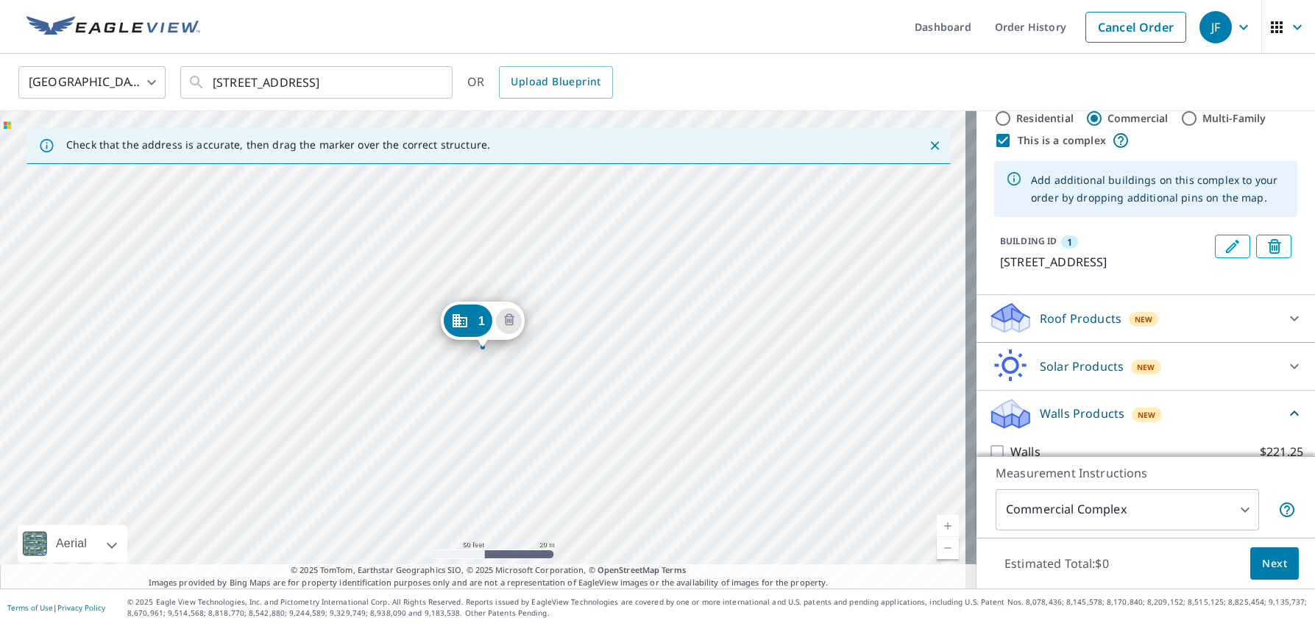
scroll to position [77, 0]
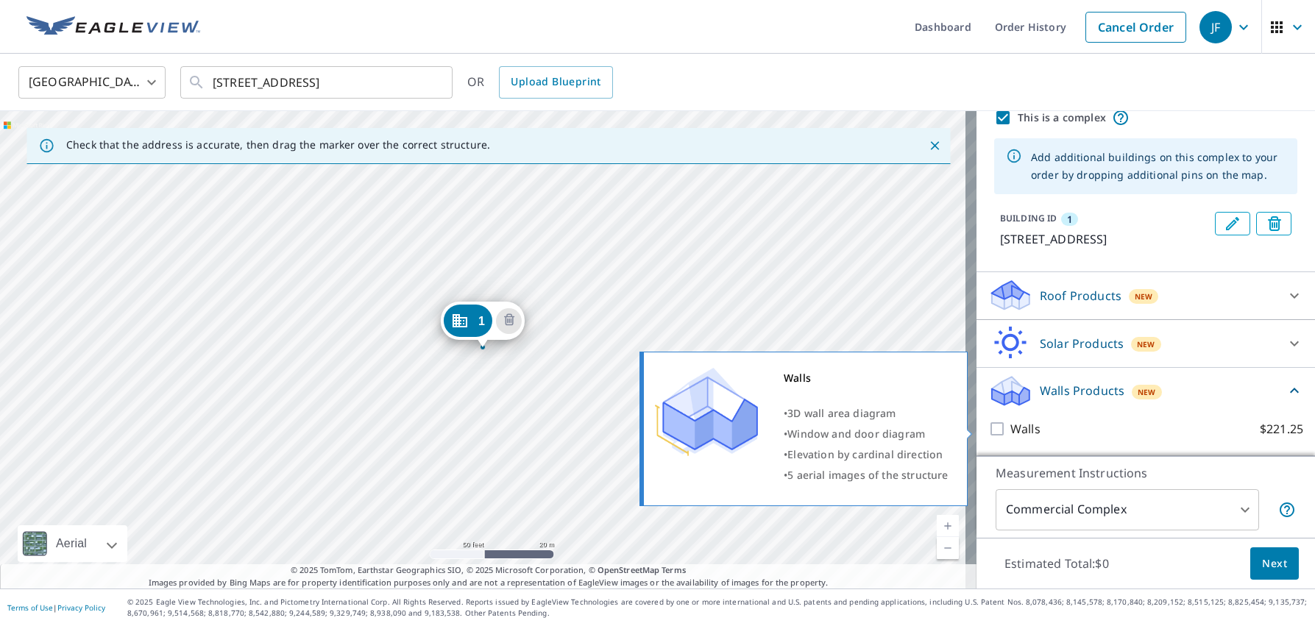
click at [988, 430] on input "Walls $221.25" at bounding box center [999, 429] width 22 height 18
checkbox input "true"
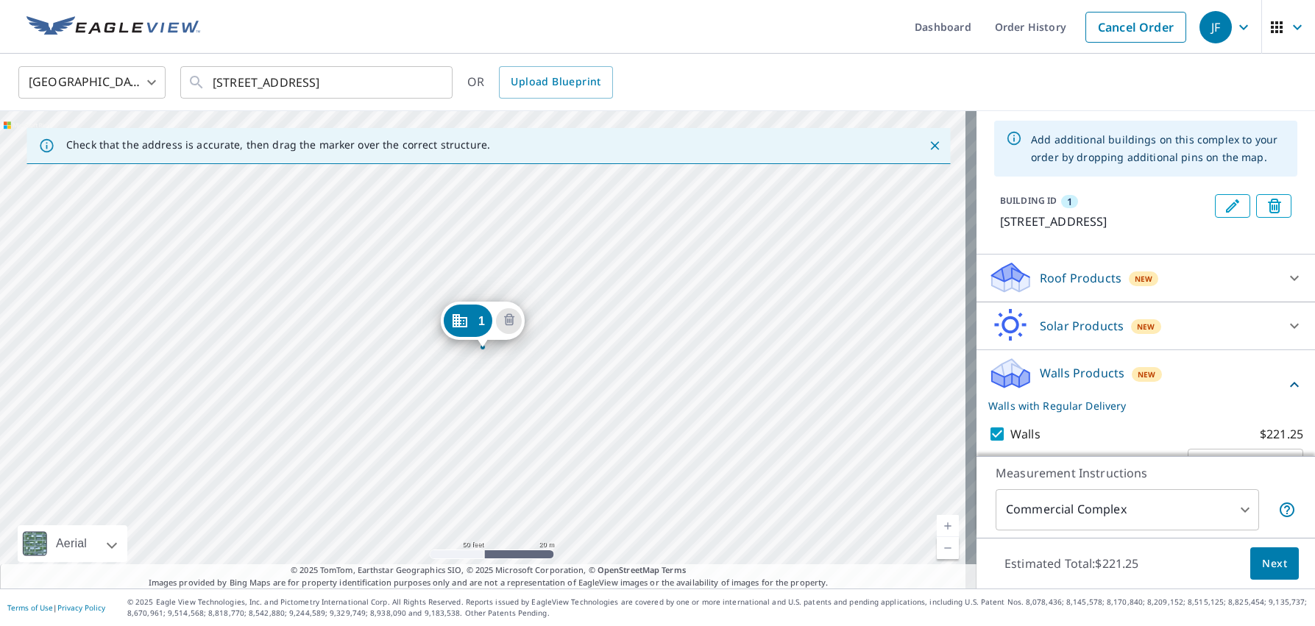
click at [1262, 561] on span "Next" at bounding box center [1274, 564] width 25 height 18
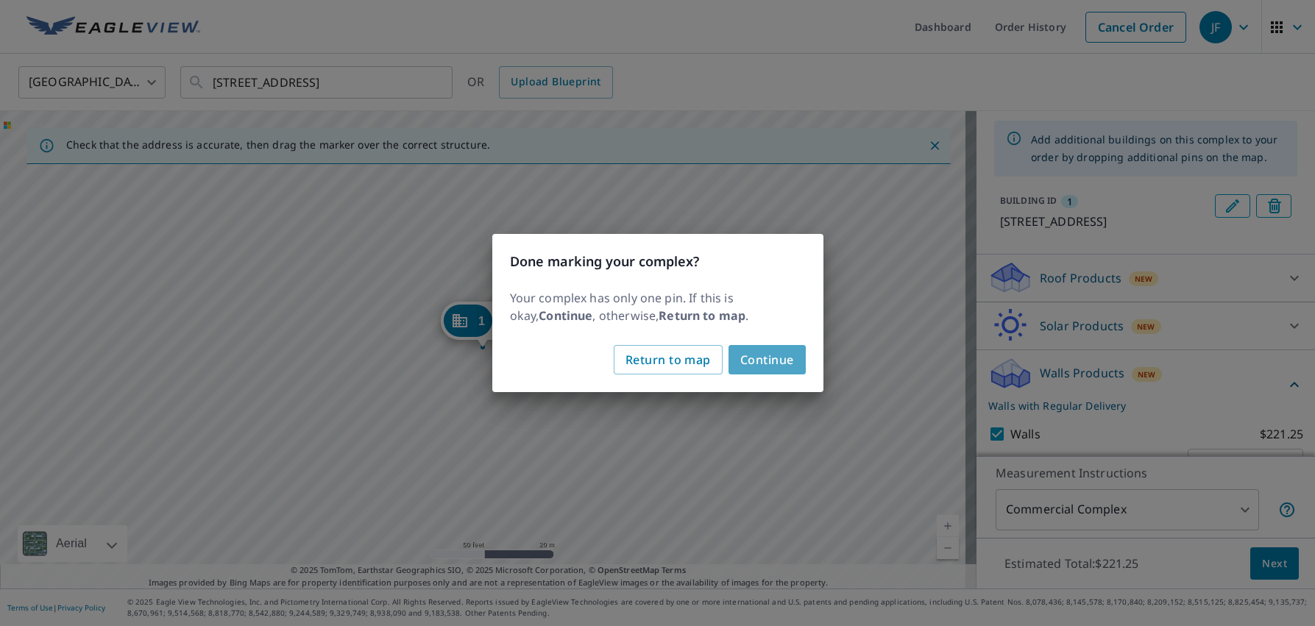
click at [761, 357] on span "Continue" at bounding box center [767, 359] width 54 height 21
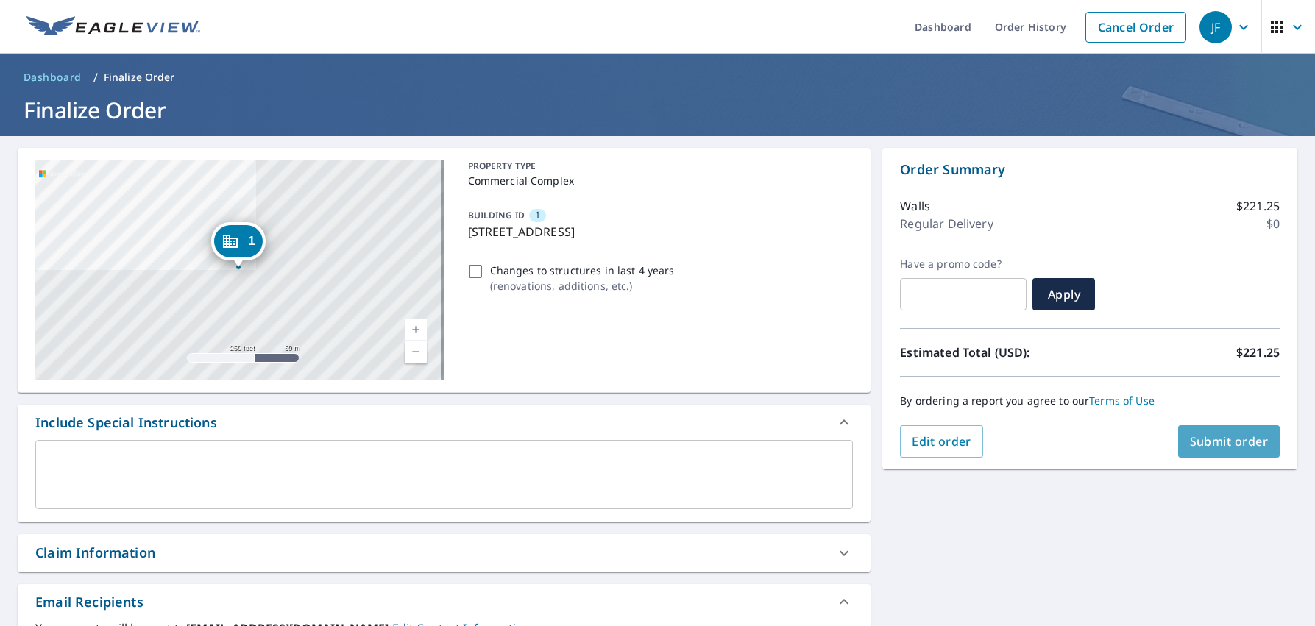
click at [1201, 438] on span "Submit order" at bounding box center [1228, 441] width 79 height 16
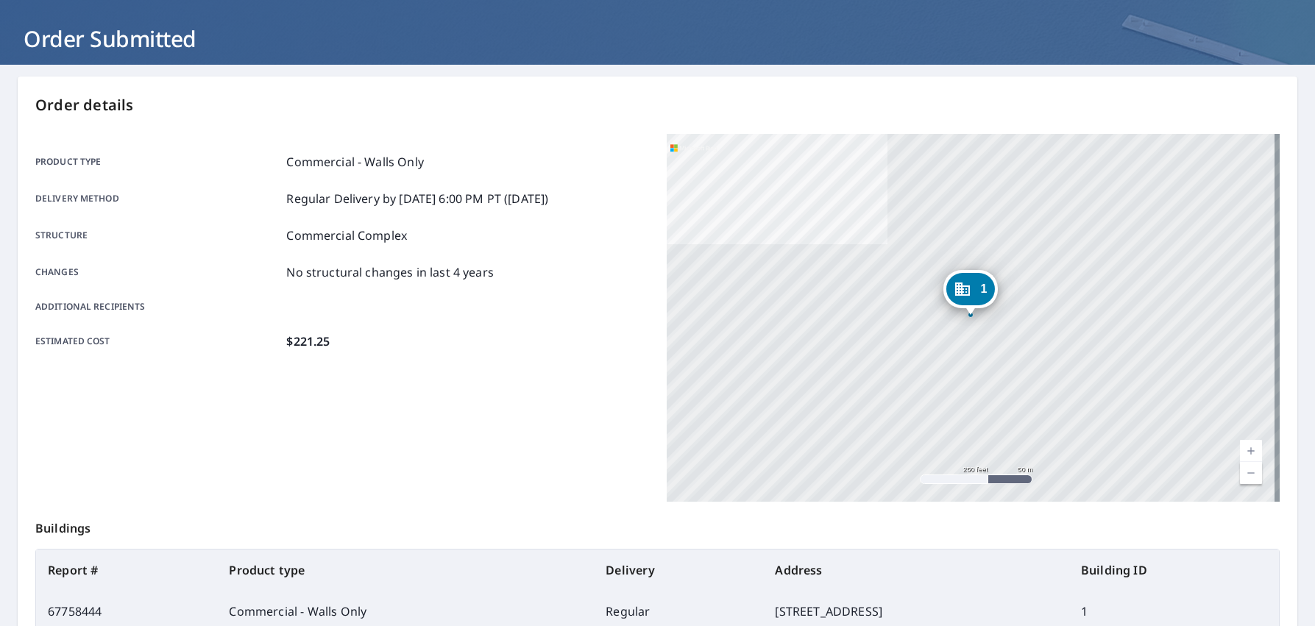
scroll to position [240, 0]
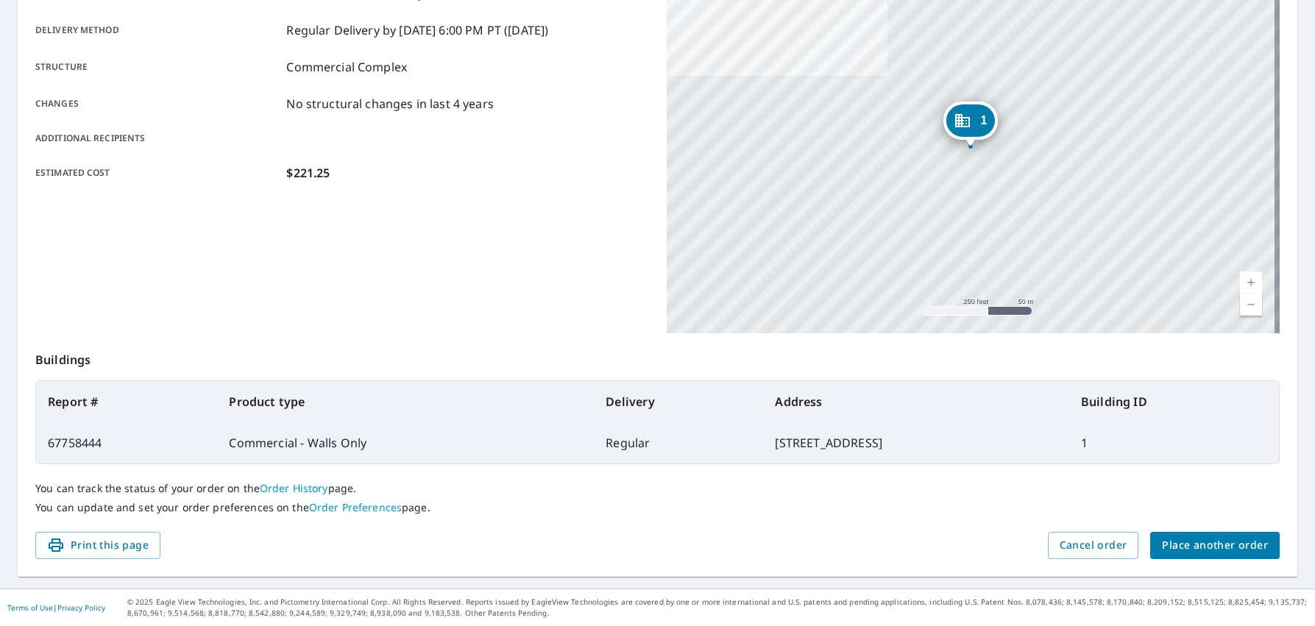
click at [1173, 540] on span "Place another order" at bounding box center [1215, 545] width 106 height 18
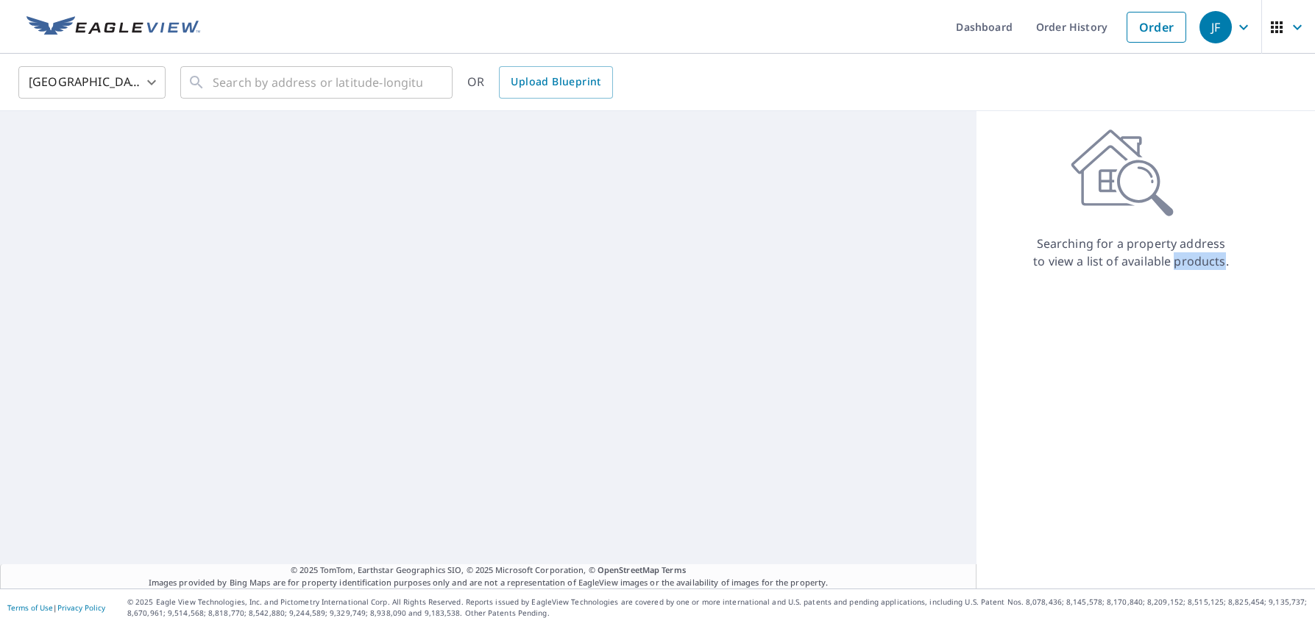
click at [1173, 540] on div "Searching for a property address to view a list of available products." at bounding box center [1130, 349] width 309 height 477
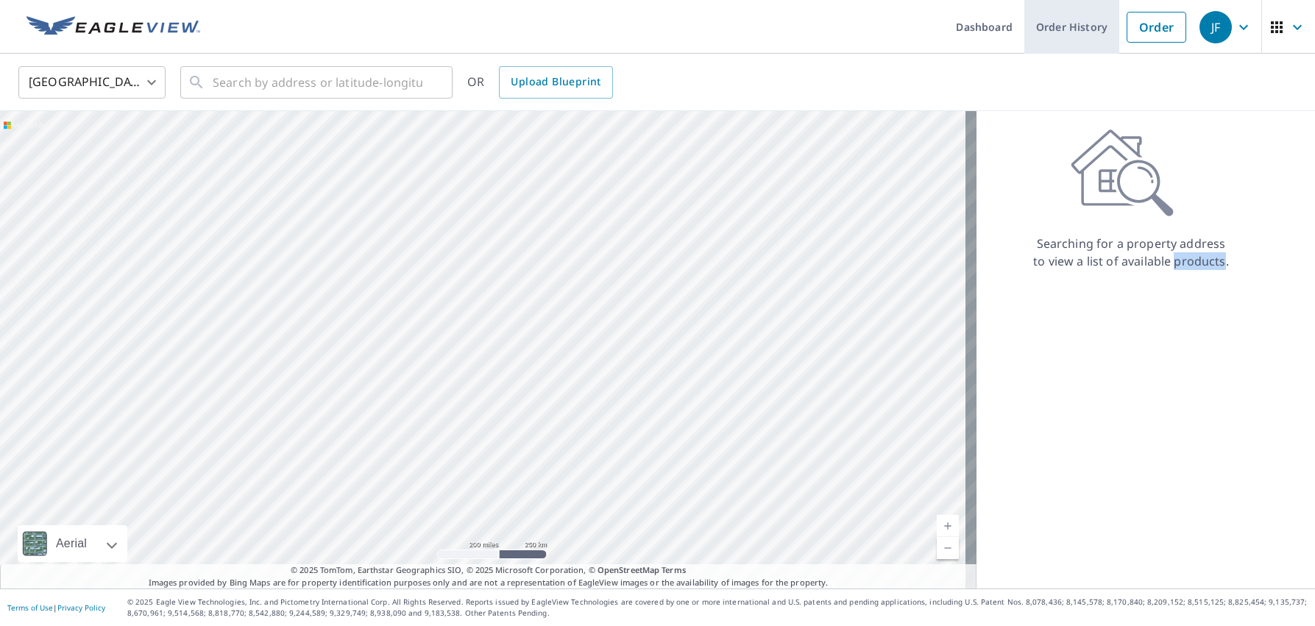
click at [1051, 23] on link "Order History" at bounding box center [1071, 27] width 95 height 54
